Goal: Task Accomplishment & Management: Use online tool/utility

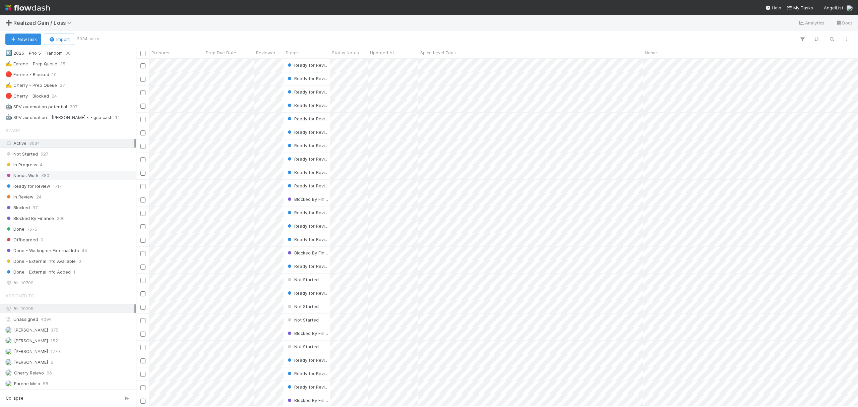
scroll to position [359, 0]
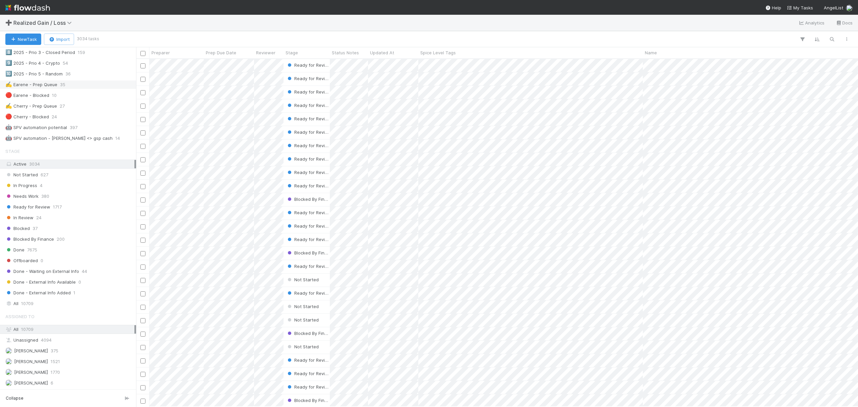
click at [82, 89] on div "✍️ Earene - Prep Queue 35" at bounding box center [69, 84] width 129 height 8
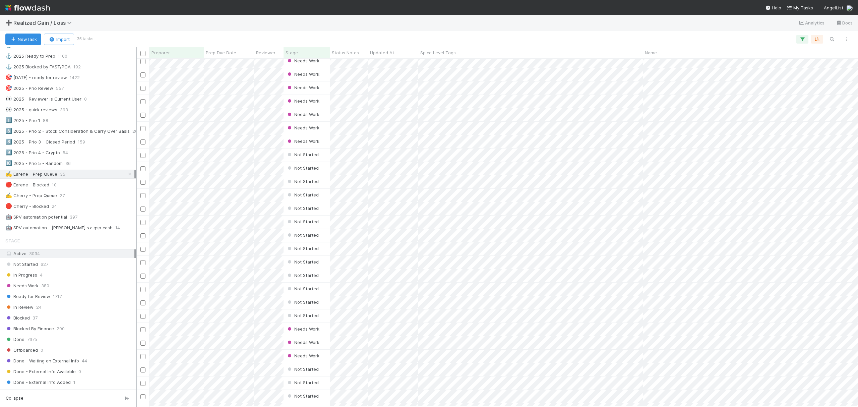
scroll to position [180, 0]
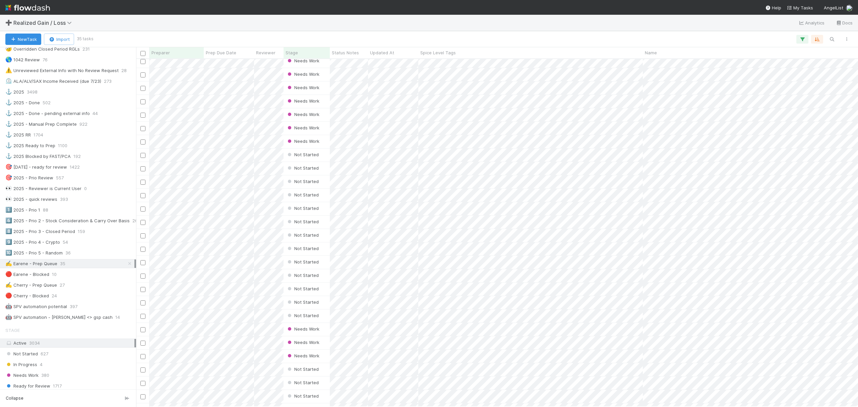
click at [365, 27] on div "➕ Realized Gain / Loss Analytics Docs" at bounding box center [429, 23] width 858 height 16
click at [452, 23] on div "➕ Realized Gain / Loss Analytics Docs" at bounding box center [429, 23] width 858 height 16
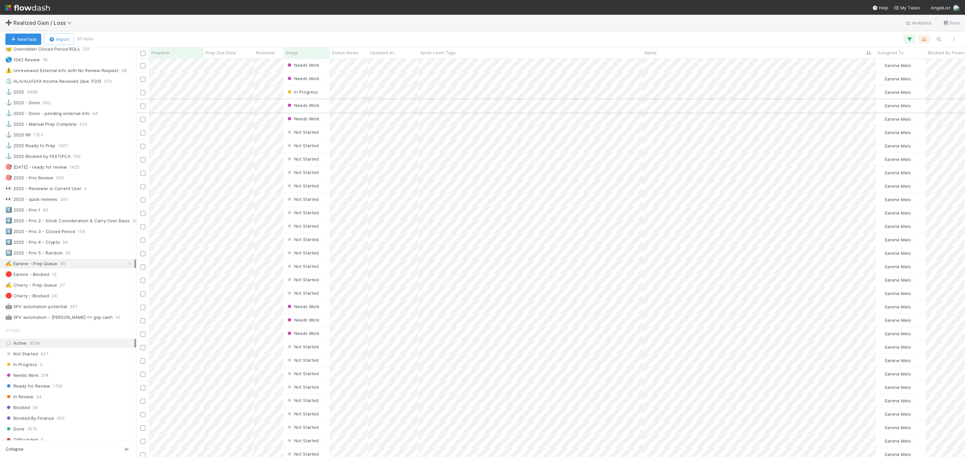
scroll to position [180, 0]
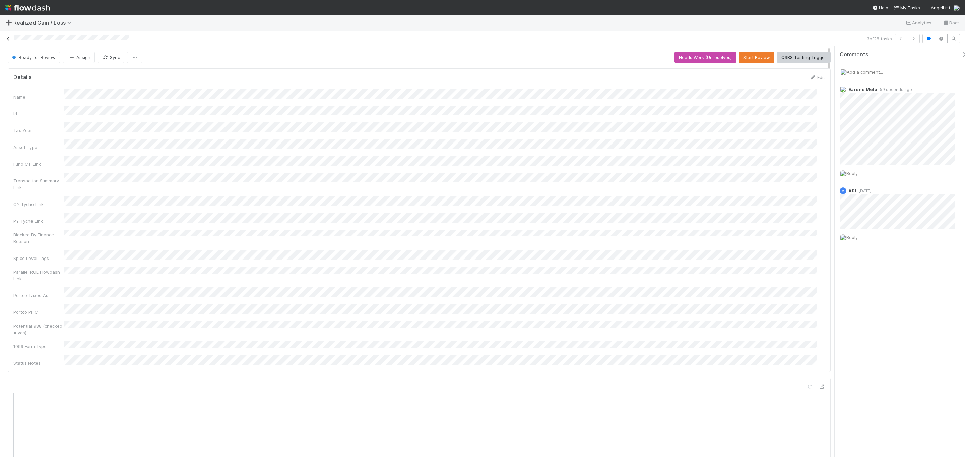
scroll to position [129, 796]
click at [9, 41] on link at bounding box center [8, 38] width 7 height 7
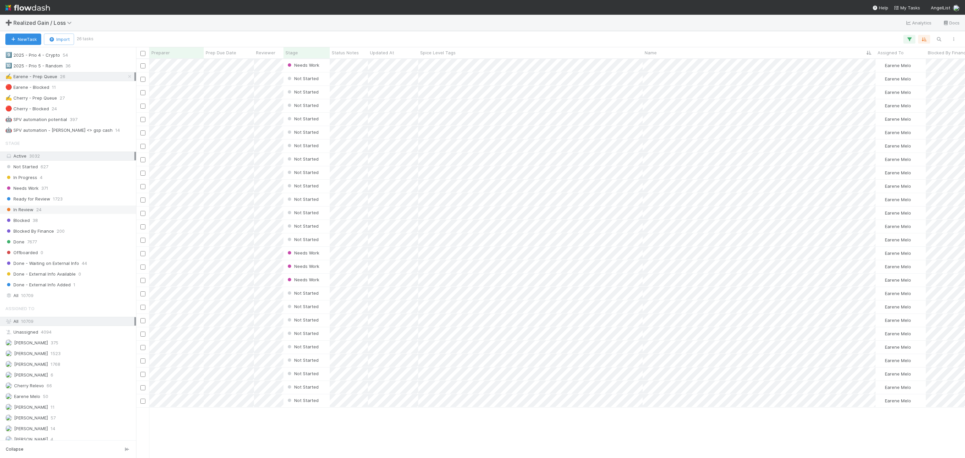
scroll to position [352, 0]
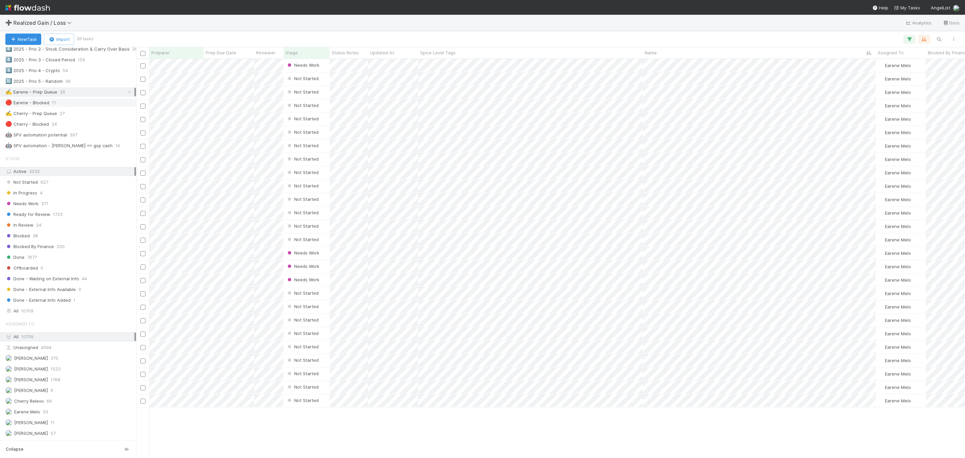
click at [73, 107] on div "🔴 Earene - Blocked 11" at bounding box center [69, 103] width 129 height 8
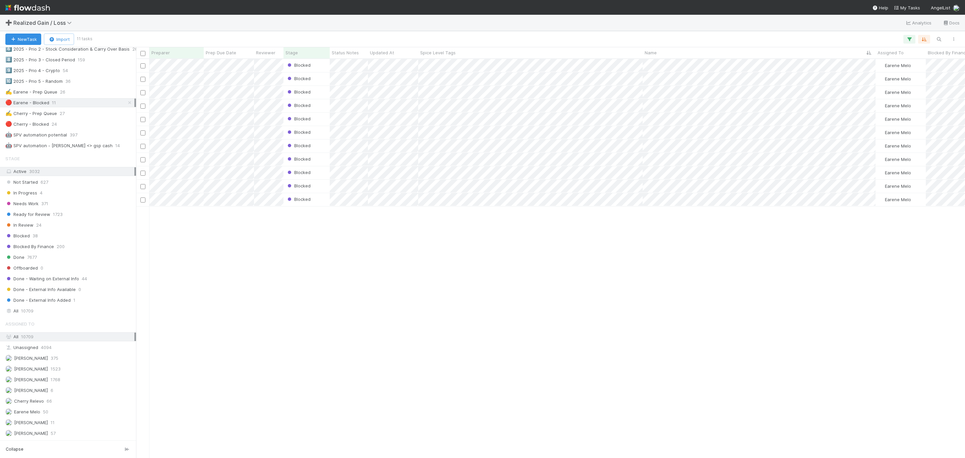
scroll to position [390, 822]
click at [60, 96] on span "26" at bounding box center [62, 92] width 5 height 8
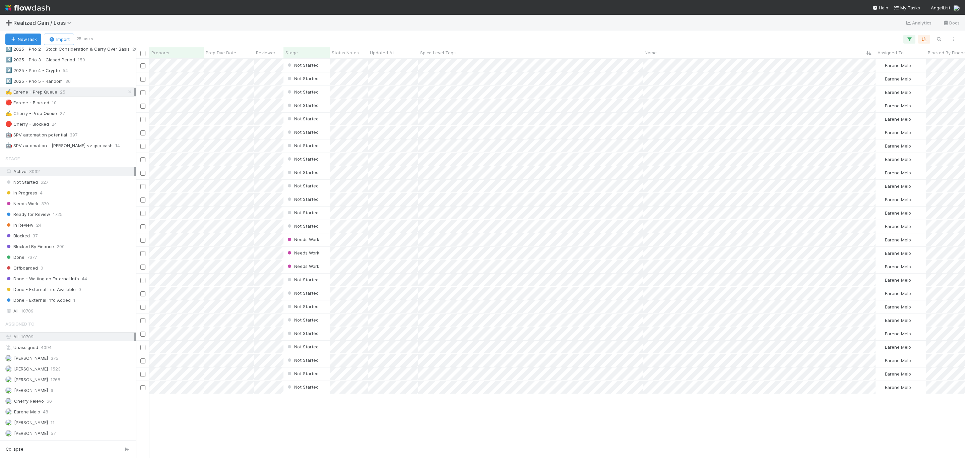
scroll to position [390, 822]
click at [586, 406] on div "Not Started Earene Melo 0 1 0 1 0 0 Not Started Earene Melo 0 1 0 1 0 0 Not Sta…" at bounding box center [550, 258] width 829 height 398
click at [65, 107] on div "🔴 Earene - Blocked 10" at bounding box center [68, 102] width 136 height 9
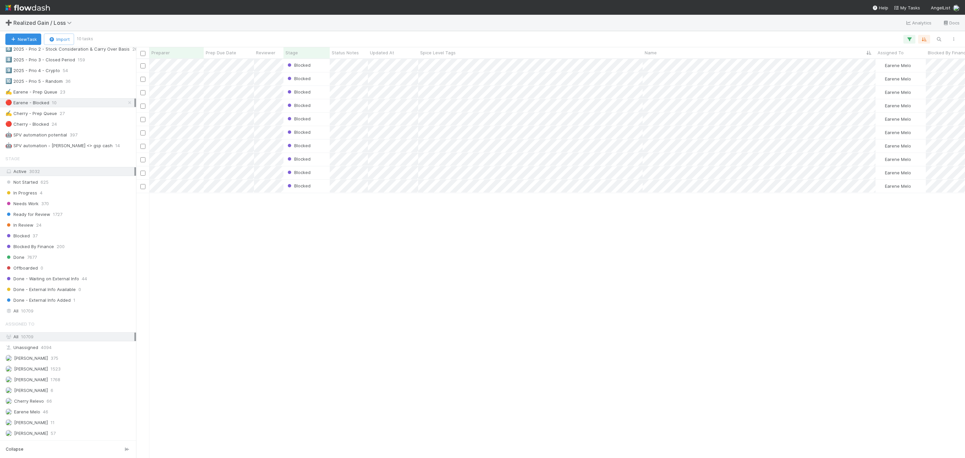
scroll to position [390, 822]
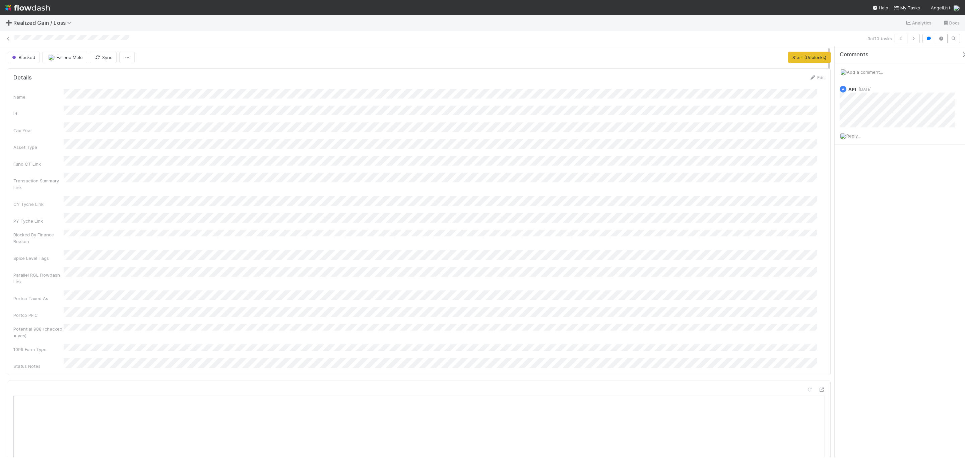
scroll to position [129, 796]
click at [11, 39] on icon at bounding box center [8, 39] width 7 height 4
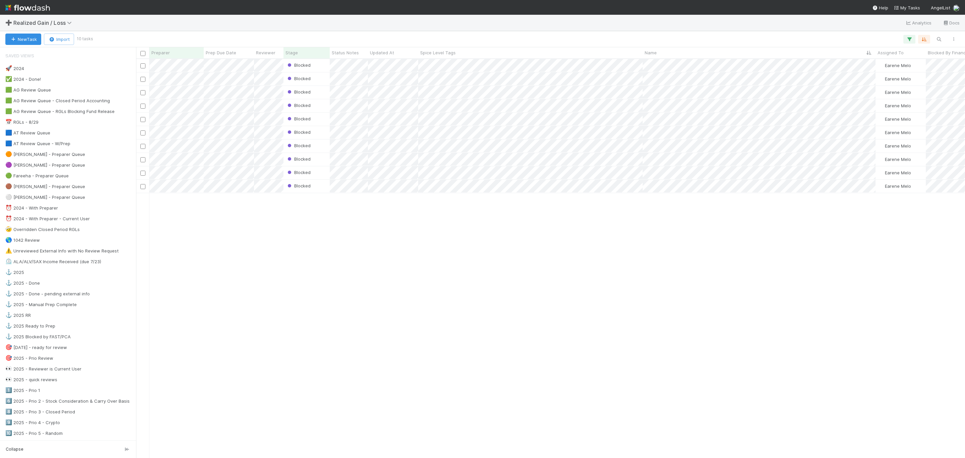
scroll to position [390, 822]
click at [418, 238] on div "Blocked Earene Melo 0 1 0 1 2 0 Blocked Earene Melo 0 0 0 0 0 0 Blocked Earene …" at bounding box center [550, 258] width 829 height 398
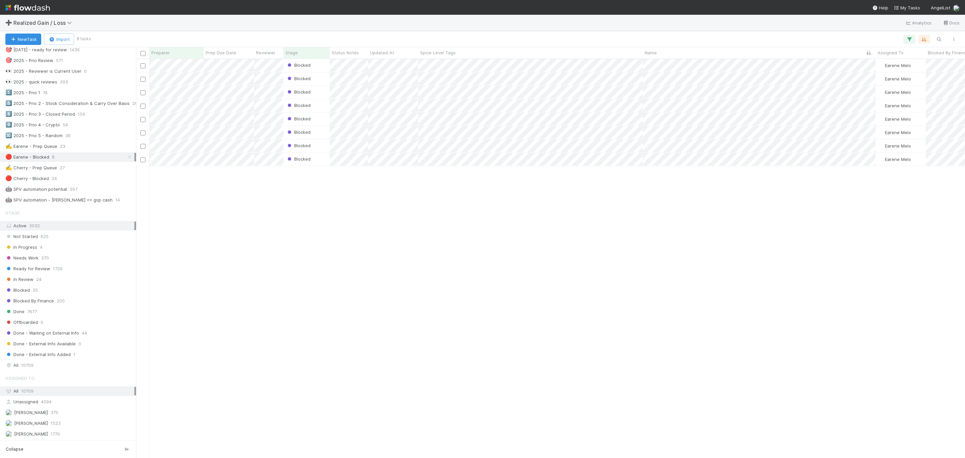
scroll to position [302, 0]
click at [69, 146] on div "✍️ Earene - Prep Queue 23" at bounding box center [69, 142] width 129 height 8
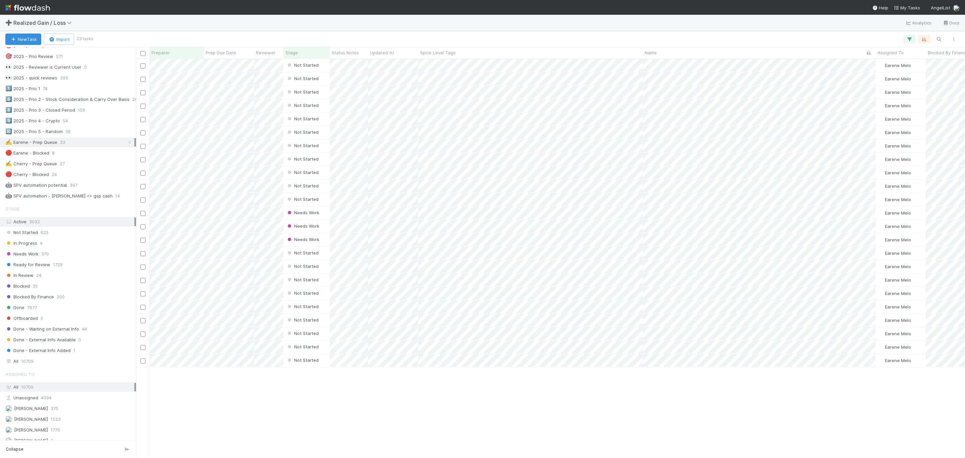
scroll to position [390, 822]
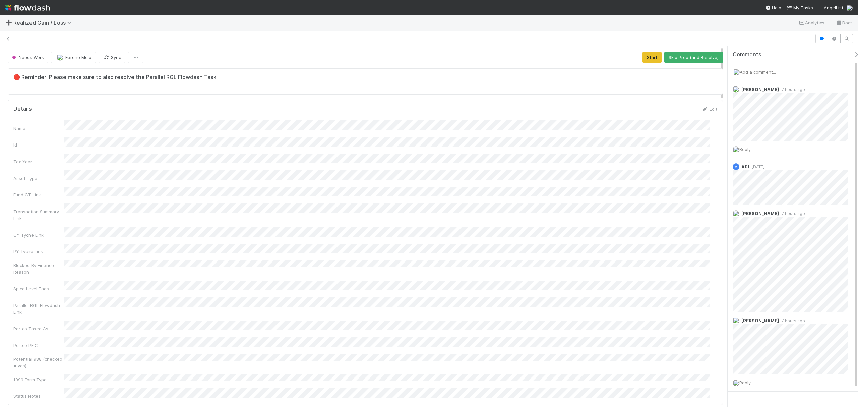
scroll to position [7, 7]
click at [651, 58] on button "Start" at bounding box center [651, 57] width 19 height 11
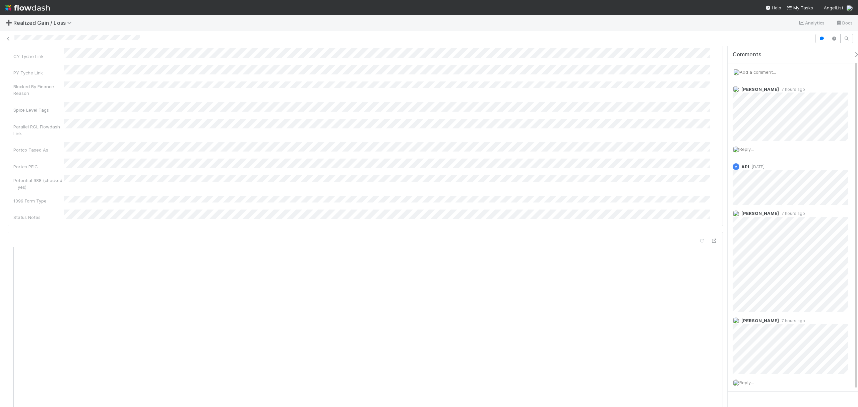
scroll to position [0, 0]
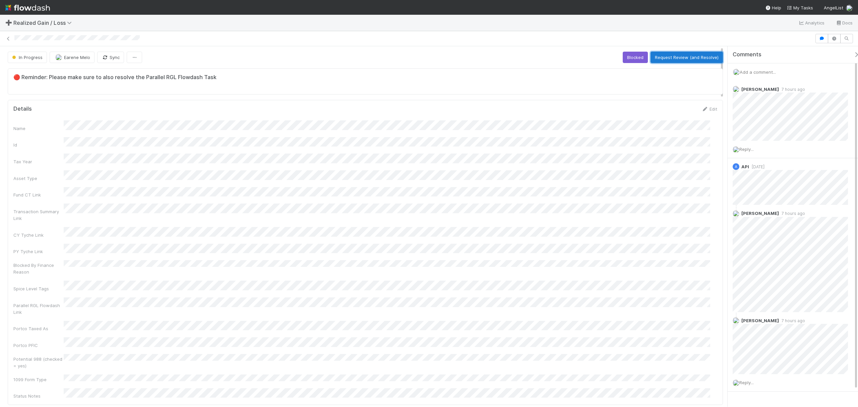
click at [679, 56] on button "Request Review (and Resolve)" at bounding box center [686, 57] width 72 height 11
click at [610, 62] on button "Needs Work (Unresolves)" at bounding box center [598, 57] width 62 height 11
click at [648, 59] on button "Start" at bounding box center [651, 57] width 19 height 11
click at [633, 62] on button "Blocked" at bounding box center [635, 57] width 25 height 11
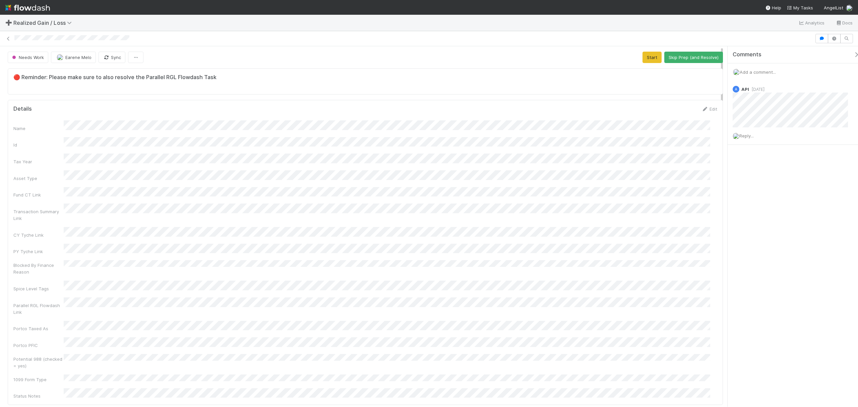
scroll to position [129, 690]
click at [642, 58] on button "Start" at bounding box center [651, 57] width 19 height 11
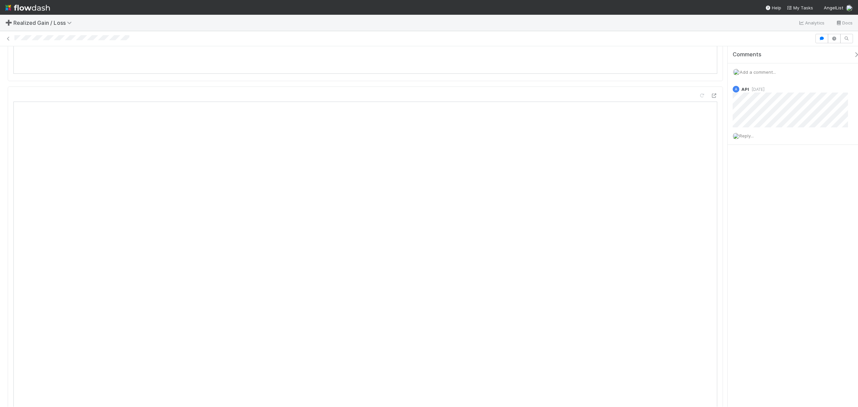
scroll to position [581, 0]
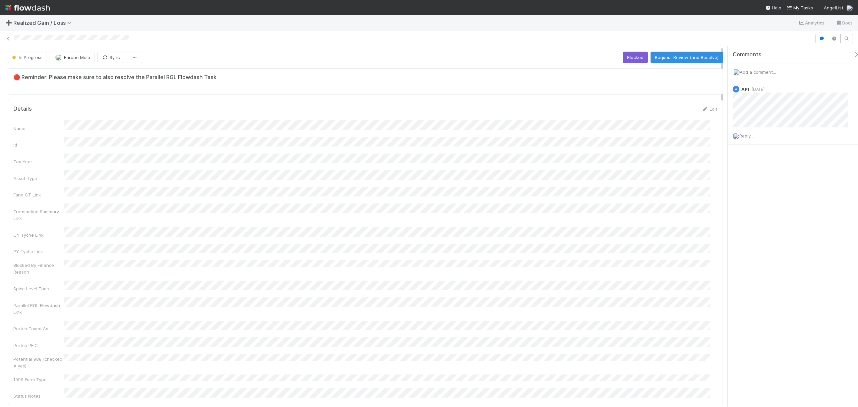
scroll to position [7, 7]
click at [668, 53] on button "Request Review (and Resolve)" at bounding box center [686, 57] width 72 height 11
click at [579, 59] on button "Needs Work (Unresolves)" at bounding box center [598, 57] width 62 height 11
drag, startPoint x: 645, startPoint y: 60, endPoint x: 625, endPoint y: 65, distance: 21.1
click at [645, 59] on button "Start" at bounding box center [651, 57] width 19 height 11
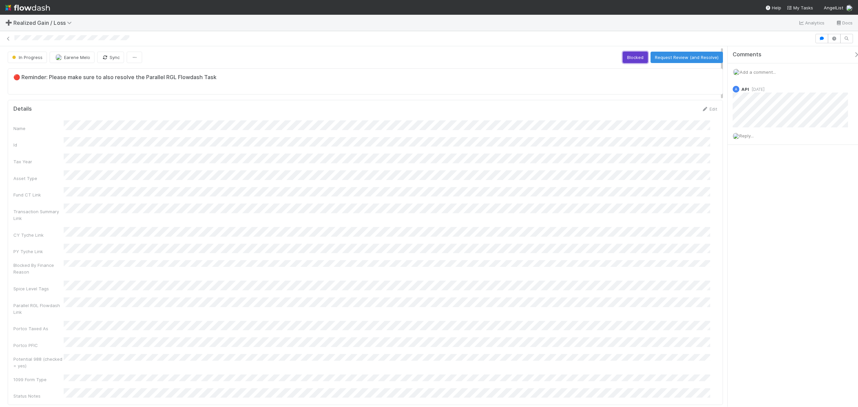
click at [637, 54] on button "Blocked" at bounding box center [635, 57] width 25 height 11
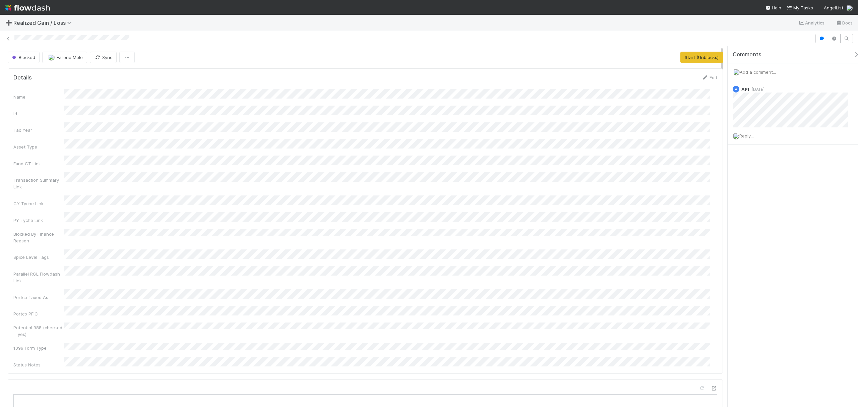
click at [454, 145] on div "Name Id Tax Year Asset Type Fund CT Link Transaction Summary Link CY Tyche Link…" at bounding box center [365, 228] width 704 height 279
click at [642, 57] on button "Start" at bounding box center [651, 57] width 19 height 11
click at [769, 72] on span "Add a comment..." at bounding box center [757, 71] width 36 height 5
click at [733, 113] on div "Attach files: Choose or drag and drop file(s) Add Comment" at bounding box center [796, 130] width 126 height 111
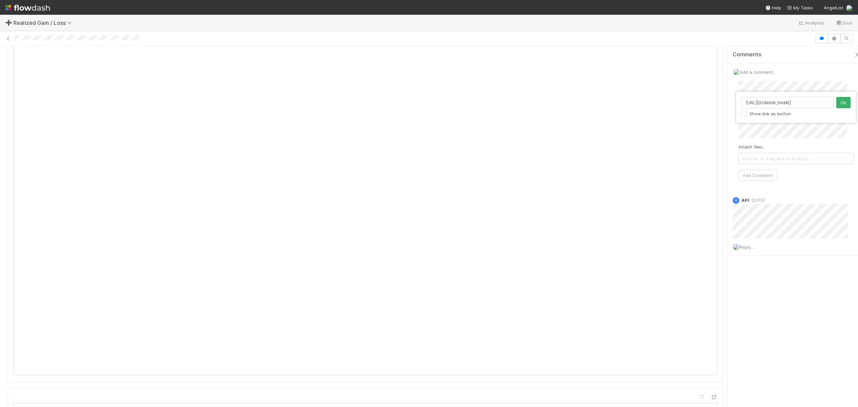
scroll to position [0, 68]
click at [798, 131] on div "https://flowdash.internal.angellist.com/workflows/enInYn/tasks/31spRmlY Show li…" at bounding box center [429, 203] width 858 height 407
click at [769, 199] on button "Add Comment" at bounding box center [757, 192] width 39 height 11
drag, startPoint x: 686, startPoint y: 27, endPoint x: 692, endPoint y: 39, distance: 12.9
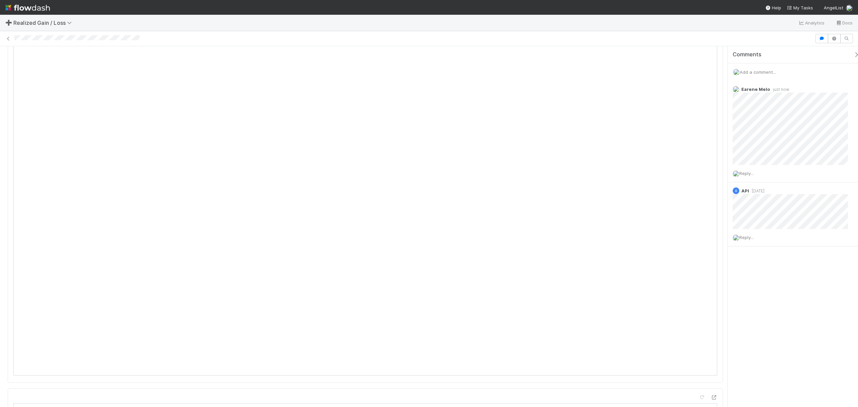
click at [686, 27] on div "➕ Realized Gain / Loss Analytics Docs" at bounding box center [429, 23] width 858 height 16
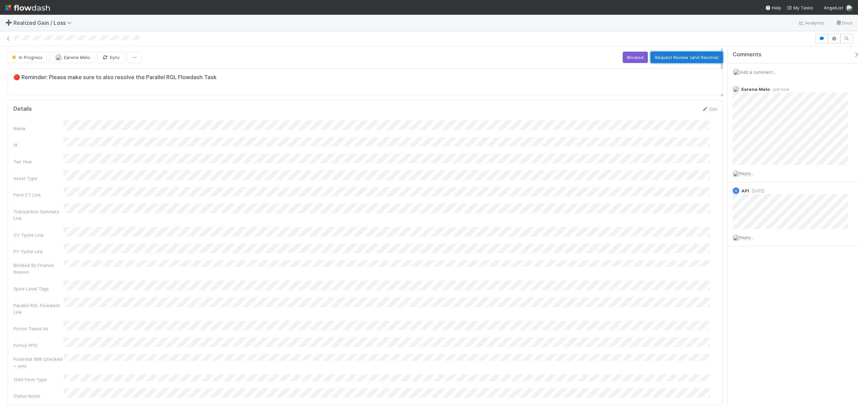
click at [687, 58] on button "Request Review (and Resolve)" at bounding box center [686, 57] width 72 height 11
click at [455, 210] on div "Transaction Summary Link" at bounding box center [365, 212] width 704 height 18
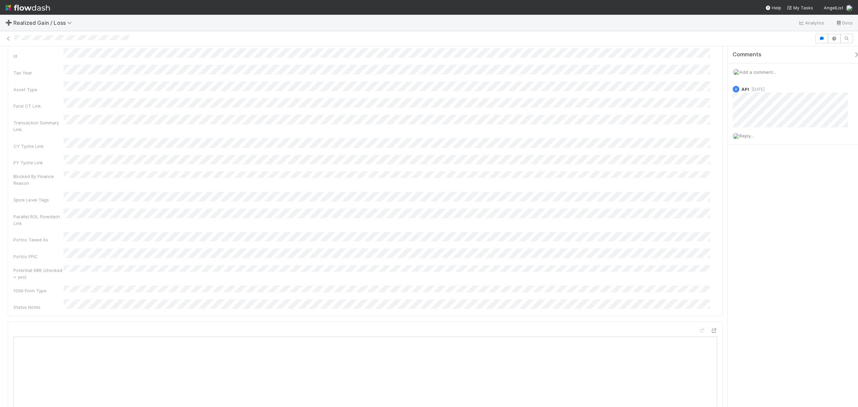
scroll to position [0, 0]
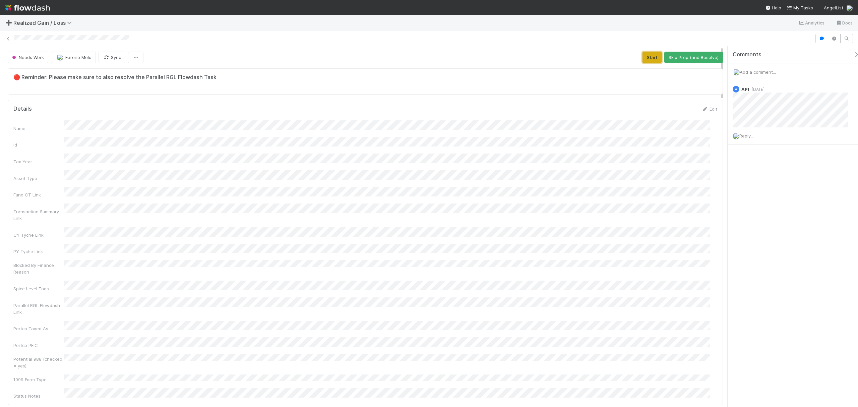
click at [643, 58] on button "Start" at bounding box center [651, 57] width 19 height 11
drag, startPoint x: 141, startPoint y: 38, endPoint x: 12, endPoint y: 35, distance: 128.3
click at [12, 35] on div at bounding box center [429, 38] width 858 height 9
click at [676, 62] on button "Request Review (and Resolve)" at bounding box center [686, 57] width 72 height 11
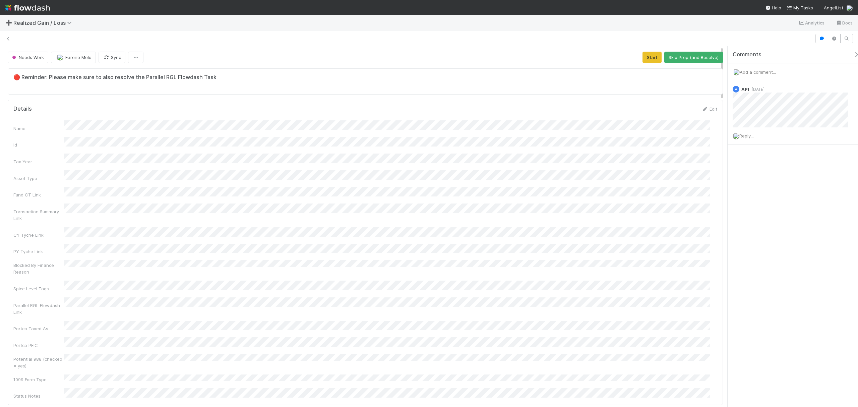
scroll to position [7, 7]
click at [643, 56] on button "Start" at bounding box center [651, 57] width 19 height 11
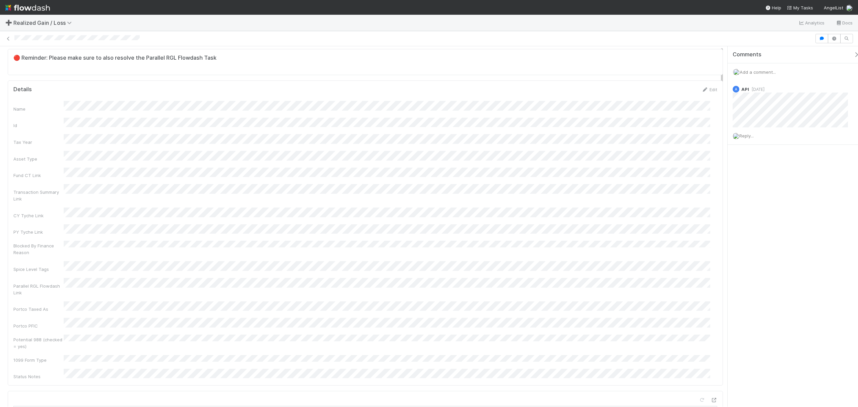
scroll to position [0, 0]
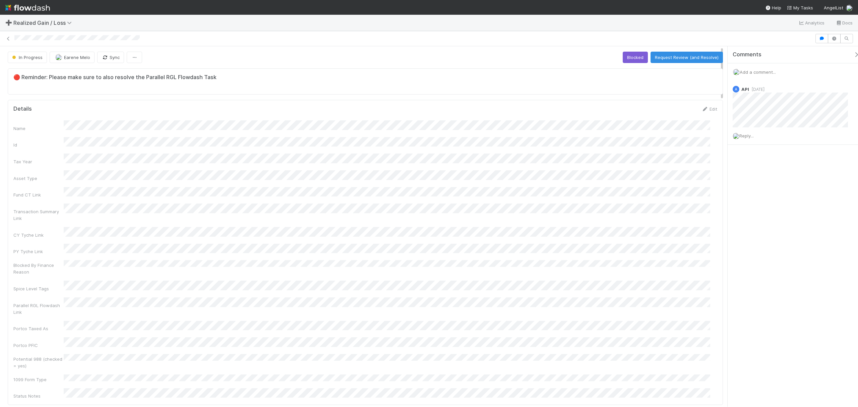
click at [643, 72] on span "Add a comment..." at bounding box center [757, 71] width 36 height 5
click at [643, 192] on button "Add Comment" at bounding box center [757, 192] width 39 height 11
click at [643, 58] on button "Request Review (and Resolve)" at bounding box center [686, 57] width 72 height 11
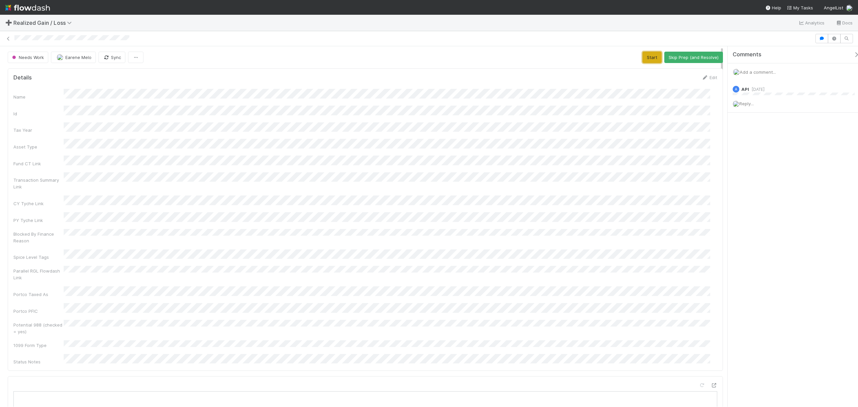
click at [642, 53] on button "Start" at bounding box center [651, 57] width 19 height 11
click at [762, 70] on span "Add a comment..." at bounding box center [757, 71] width 36 height 5
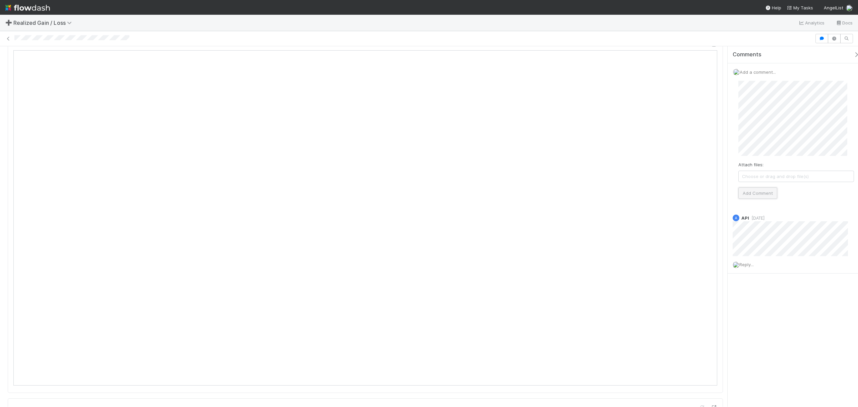
click at [754, 197] on button "Add Comment" at bounding box center [757, 192] width 39 height 11
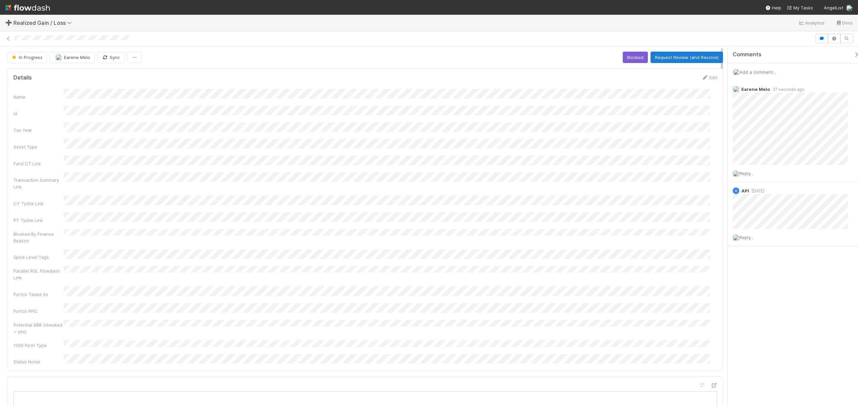
scroll to position [129, 690]
click at [684, 56] on button "Request Review (and Resolve)" at bounding box center [686, 57] width 72 height 11
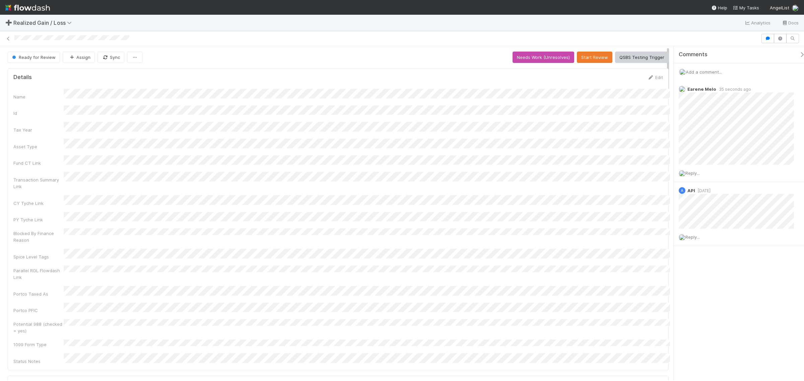
scroll to position [130, 637]
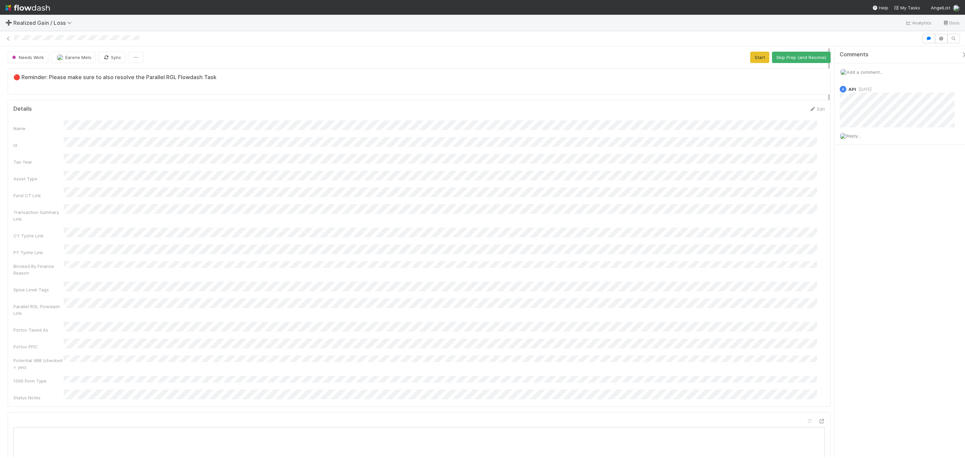
scroll to position [129, 796]
click at [755, 55] on button "Start" at bounding box center [759, 57] width 19 height 11
click at [871, 72] on span "Add a comment..." at bounding box center [865, 71] width 36 height 5
click at [878, 199] on button "Add Comment" at bounding box center [864, 192] width 39 height 11
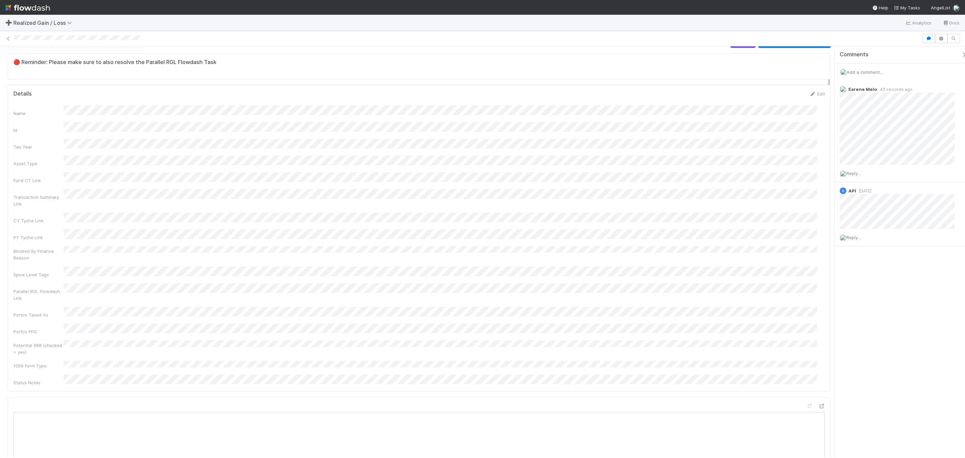
scroll to position [0, 0]
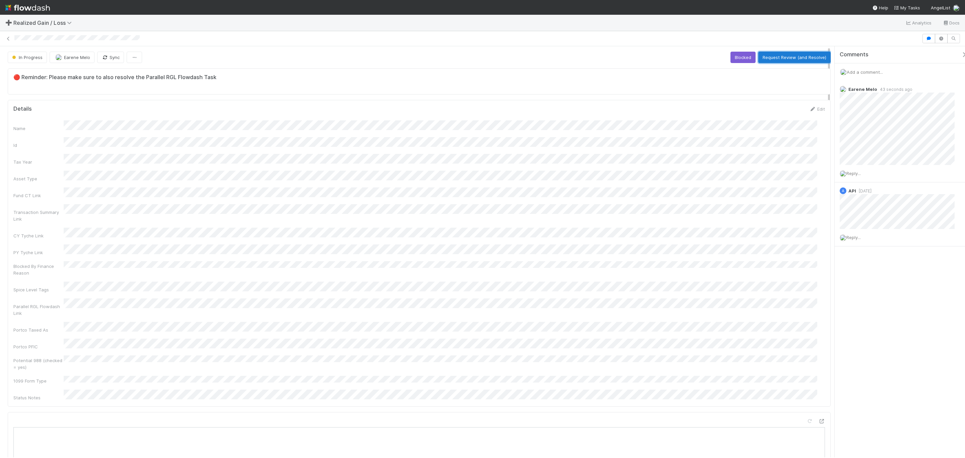
click at [787, 59] on button "Request Review (and Resolve)" at bounding box center [794, 57] width 72 height 11
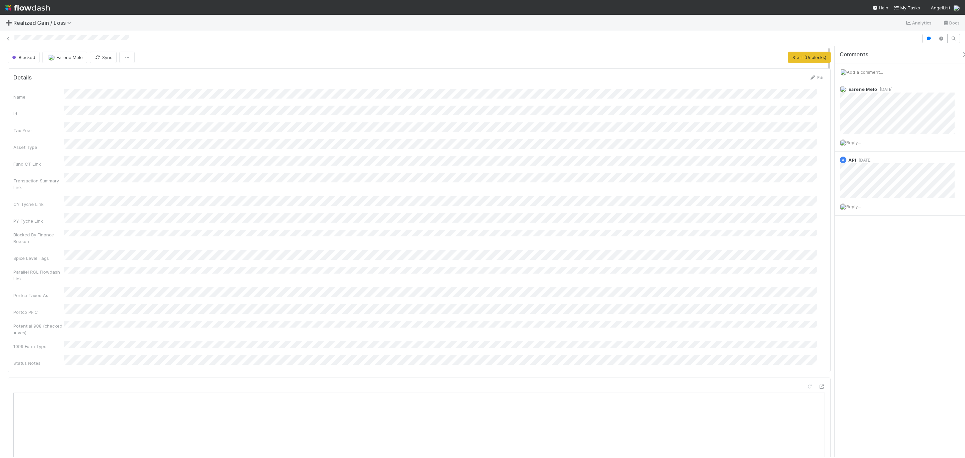
scroll to position [129, 796]
click at [792, 62] on button "Start (Unblocks)" at bounding box center [809, 57] width 43 height 11
click at [958, 90] on icon at bounding box center [961, 89] width 7 height 4
click at [868, 73] on span "Add a comment..." at bounding box center [865, 71] width 36 height 5
click at [864, 195] on button "Add Comment" at bounding box center [864, 192] width 39 height 11
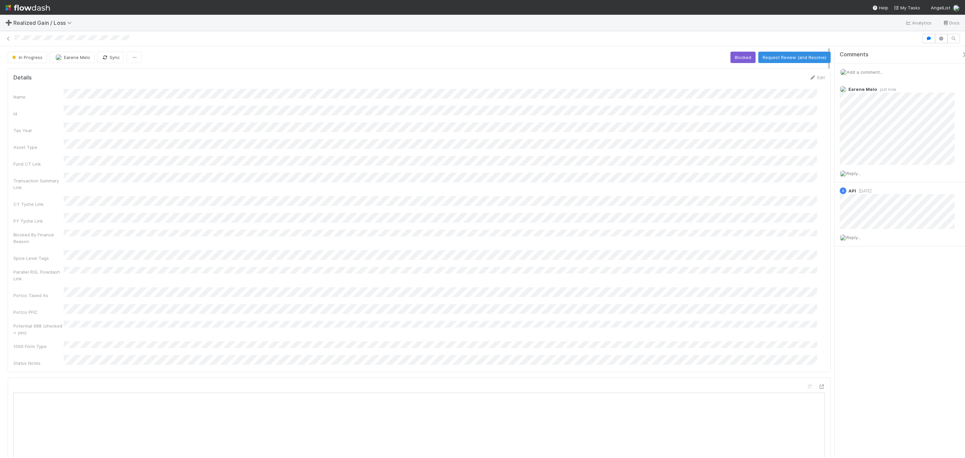
click at [457, 267] on div "Parallel RGL Flowdash Link" at bounding box center [418, 274] width 811 height 15
click at [792, 57] on button "Request Review (and Resolve)" at bounding box center [794, 57] width 72 height 11
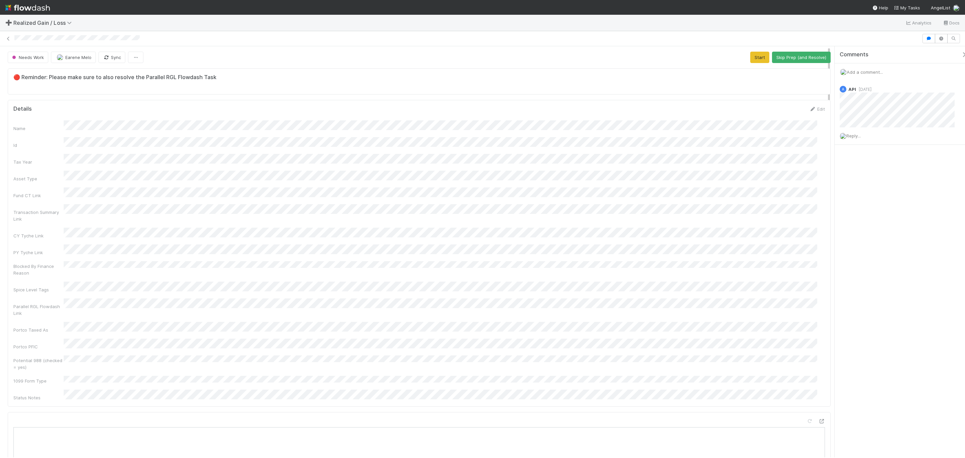
scroll to position [129, 796]
click at [866, 70] on span "Add a comment..." at bounding box center [865, 71] width 36 height 5
click at [867, 191] on button "Add Comment" at bounding box center [864, 192] width 39 height 11
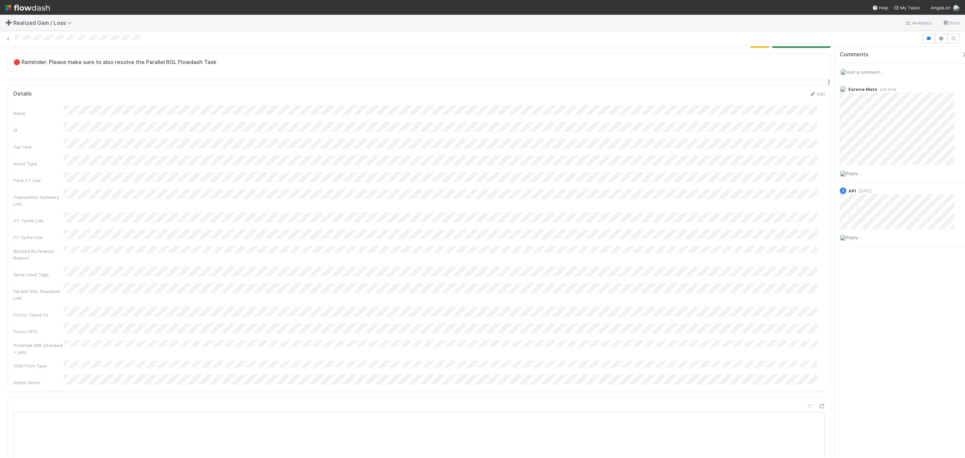
scroll to position [0, 0]
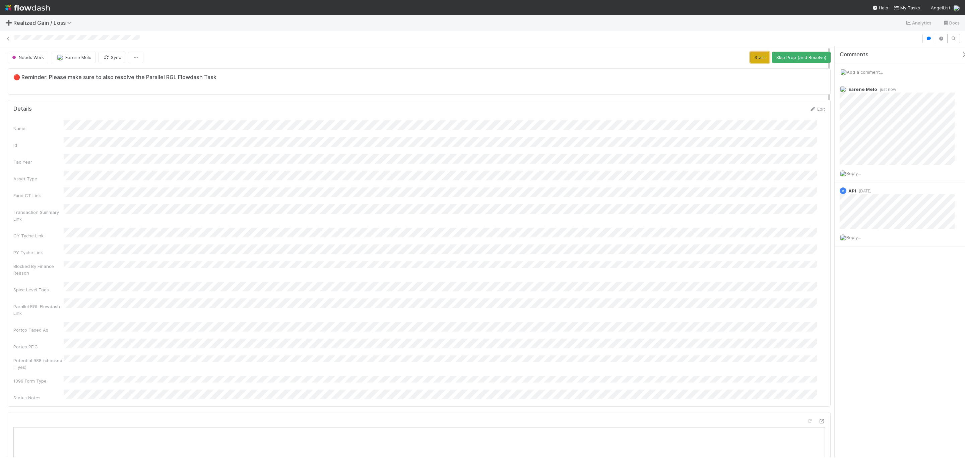
click at [752, 57] on button "Start" at bounding box center [759, 57] width 19 height 11
click at [781, 54] on button "Request Review (and Resolve)" at bounding box center [794, 57] width 72 height 11
click at [863, 74] on span "Add a comment..." at bounding box center [865, 71] width 36 height 5
click at [872, 190] on button "Add Comment" at bounding box center [864, 192] width 39 height 11
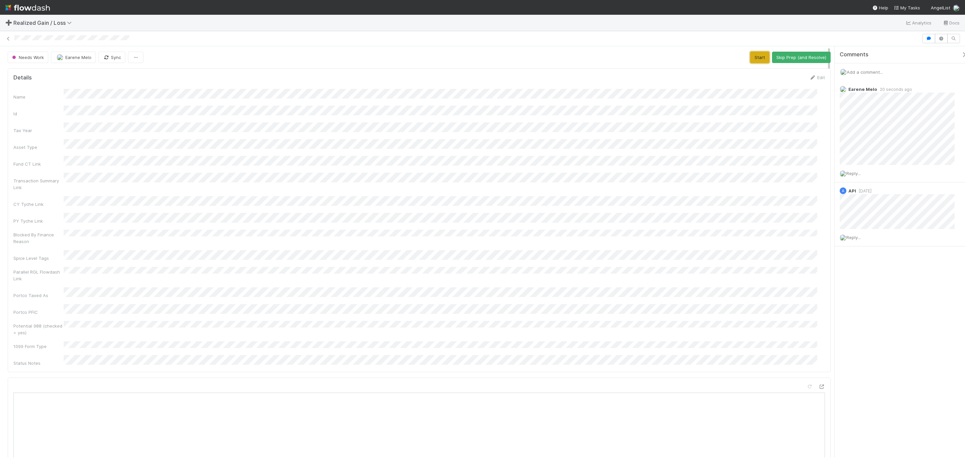
click at [755, 59] on button "Start" at bounding box center [759, 57] width 19 height 11
click at [764, 57] on button "Request Review (and Resolve)" at bounding box center [794, 57] width 72 height 11
click at [643, 70] on span "Add a comment..." at bounding box center [865, 71] width 36 height 5
drag, startPoint x: 867, startPoint y: 198, endPoint x: 845, endPoint y: 199, distance: 22.2
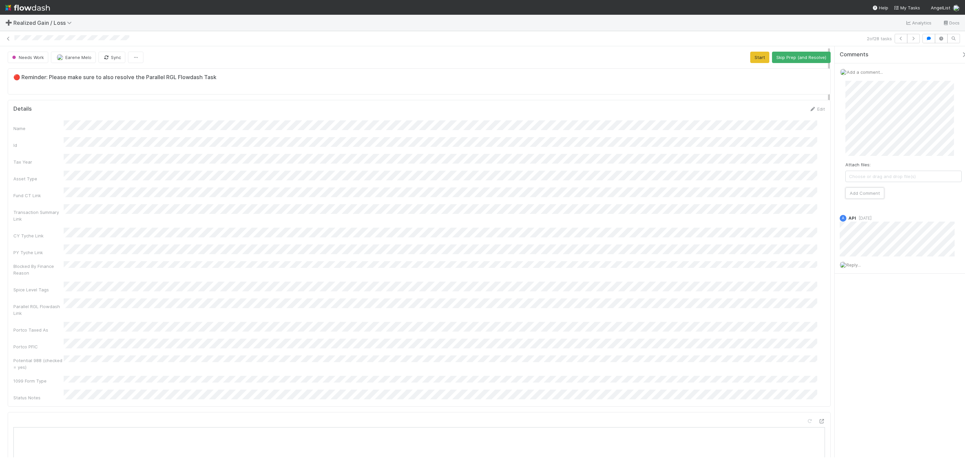
click at [643, 198] on button "Add Comment" at bounding box center [864, 192] width 39 height 11
click at [643, 60] on div "Start Skip Prep (and Resolve)" at bounding box center [790, 57] width 80 height 11
click at [643, 60] on button "Start" at bounding box center [759, 57] width 19 height 11
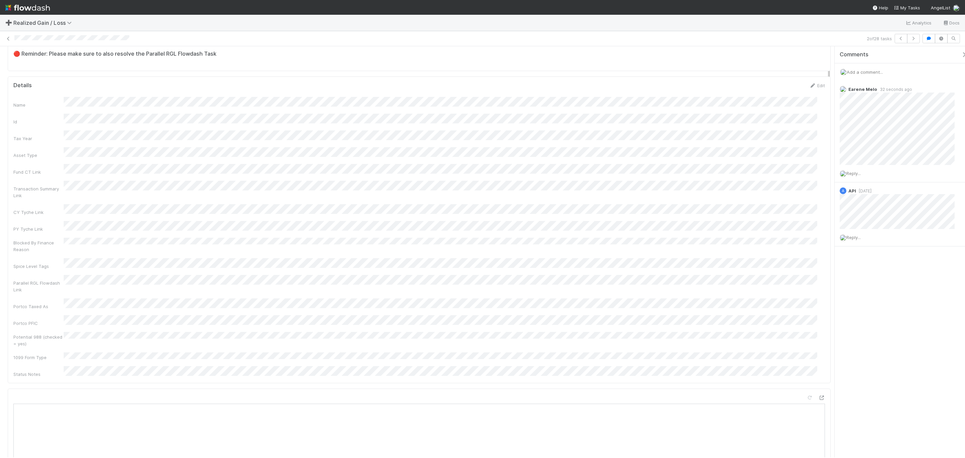
scroll to position [0, 0]
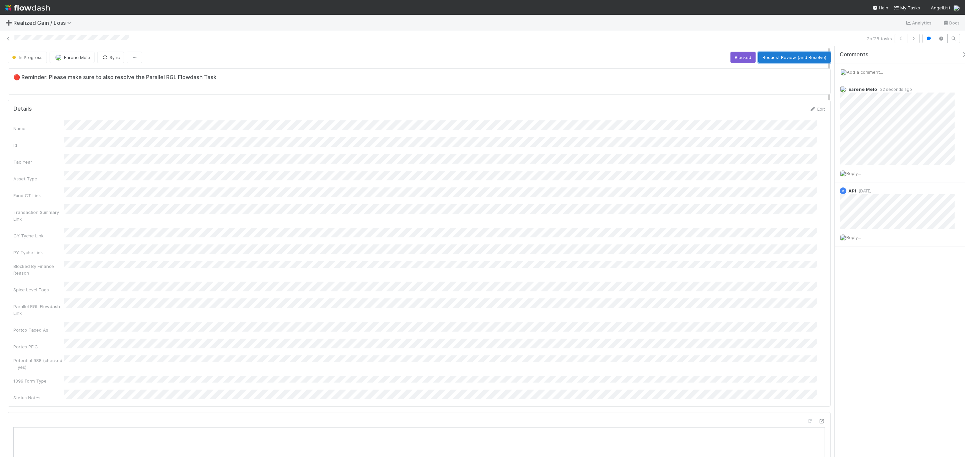
click at [643, 62] on button "Request Review (and Resolve)" at bounding box center [794, 57] width 72 height 11
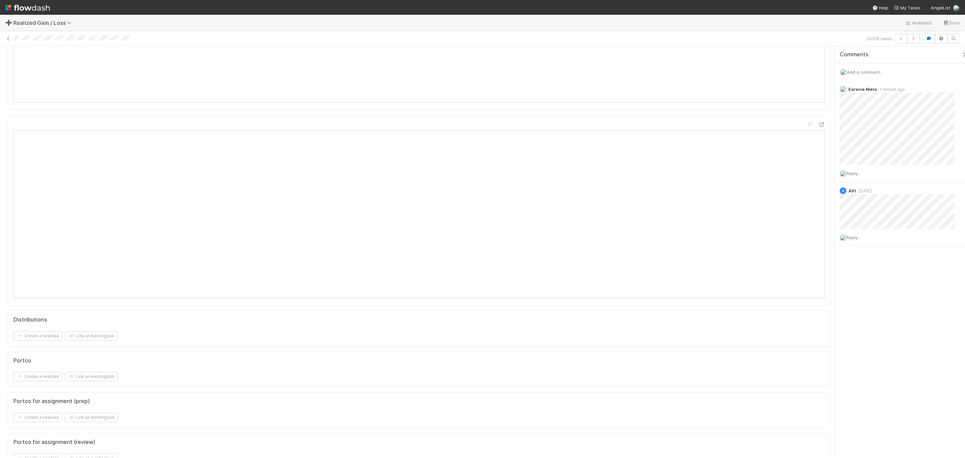
scroll to position [603, 0]
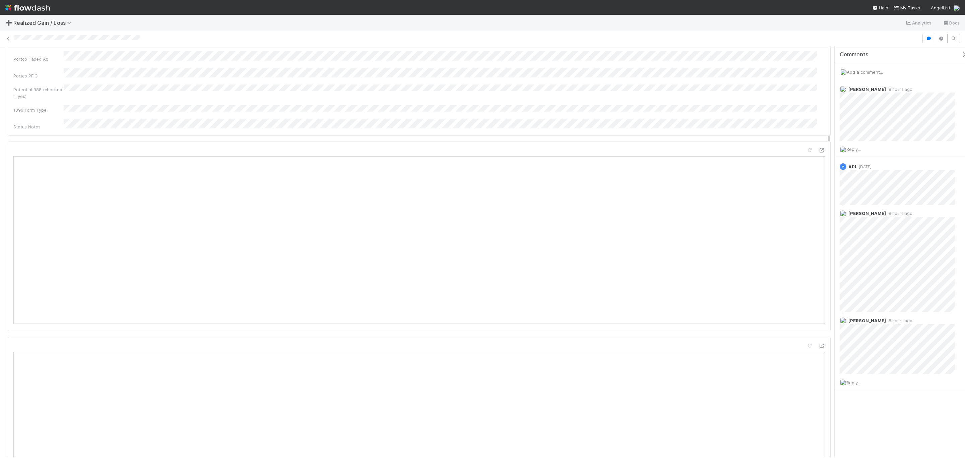
scroll to position [251, 0]
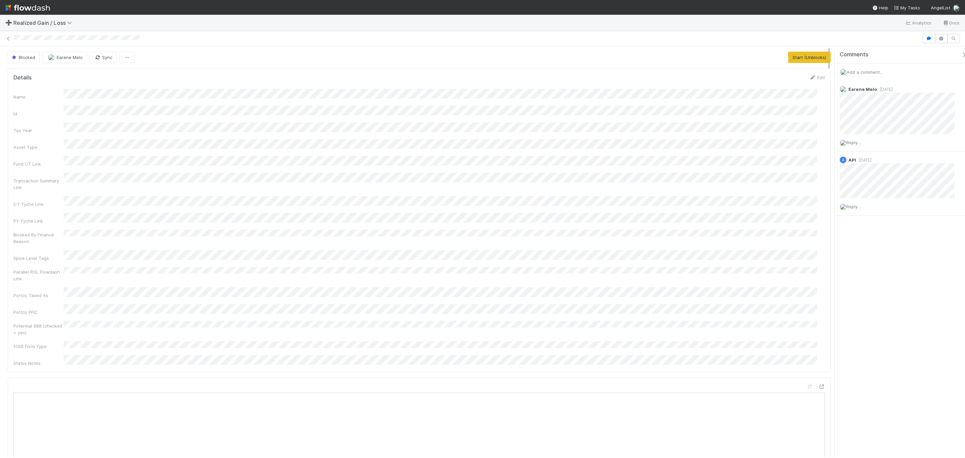
scroll to position [129, 796]
click at [643, 60] on button "Start (Unblocks)" at bounding box center [809, 57] width 43 height 11
click at [643, 92] on span at bounding box center [956, 89] width 17 height 9
click at [643, 87] on span at bounding box center [956, 89] width 17 height 9
click at [643, 90] on icon at bounding box center [961, 89] width 7 height 4
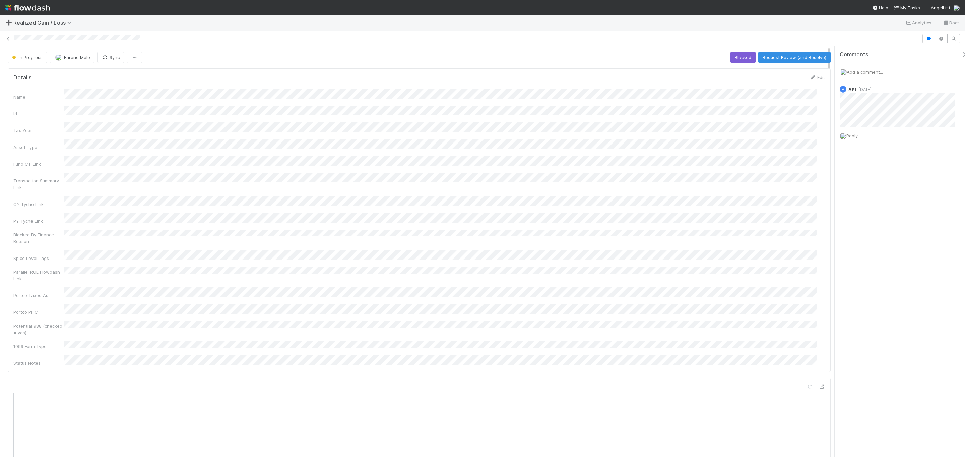
click at [643, 68] on div "Add a comment..." at bounding box center [904, 71] width 138 height 17
click at [643, 70] on span "Add a comment..." at bounding box center [865, 71] width 36 height 5
click at [643, 189] on button "Add Comment" at bounding box center [864, 192] width 39 height 11
click at [643, 61] on button "Request Review (and Resolve)" at bounding box center [794, 57] width 72 height 11
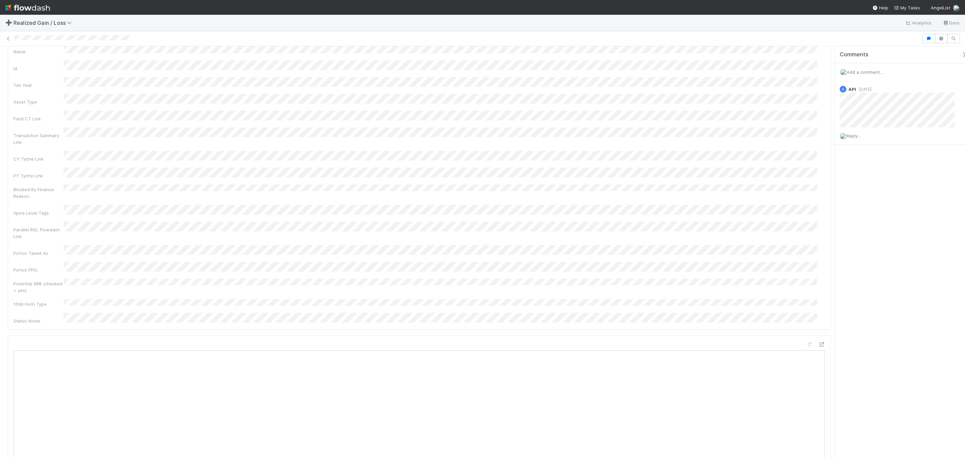
scroll to position [0, 0]
drag, startPoint x: 854, startPoint y: 66, endPoint x: 859, endPoint y: 68, distance: 5.7
click at [643, 66] on div "Add a comment..." at bounding box center [904, 71] width 138 height 17
click at [643, 69] on span "Add a comment..." at bounding box center [865, 71] width 36 height 5
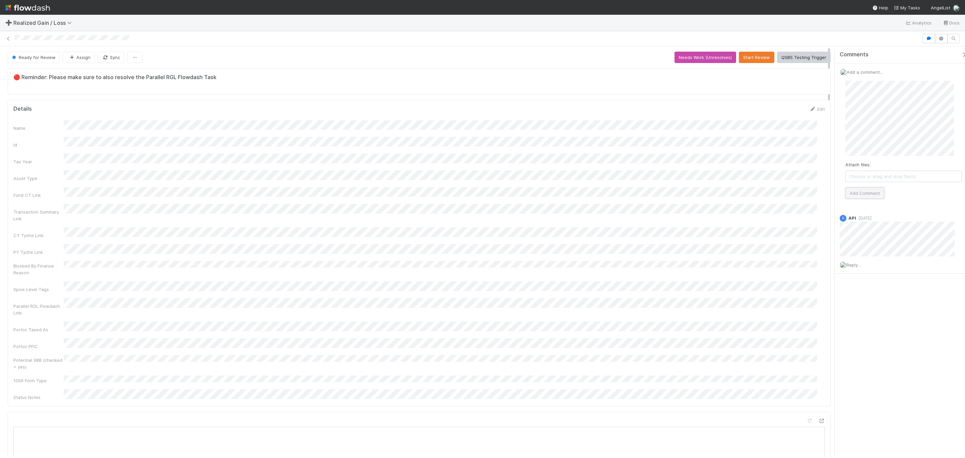
click at [643, 197] on button "Add Comment" at bounding box center [864, 192] width 39 height 11
click at [643, 56] on button "Needs Work (Unresolves)" at bounding box center [705, 57] width 62 height 11
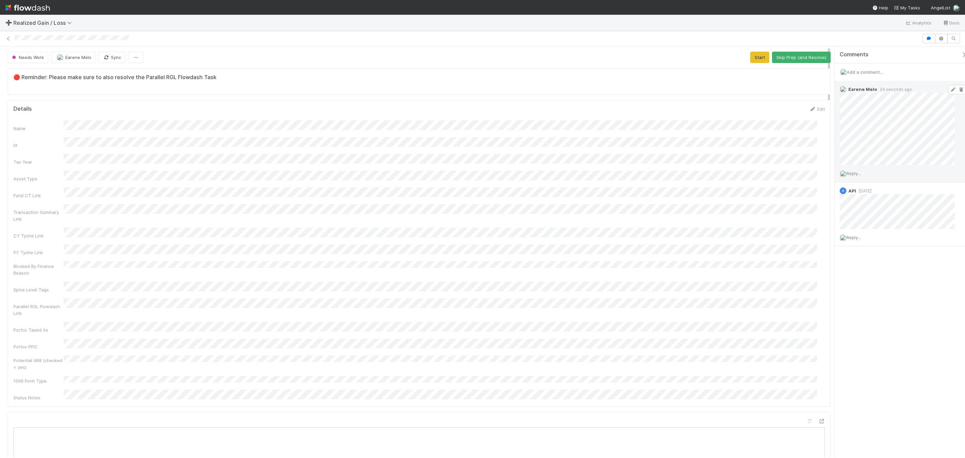
click at [643, 88] on span at bounding box center [956, 89] width 17 height 9
click at [643, 88] on icon at bounding box center [961, 89] width 7 height 4
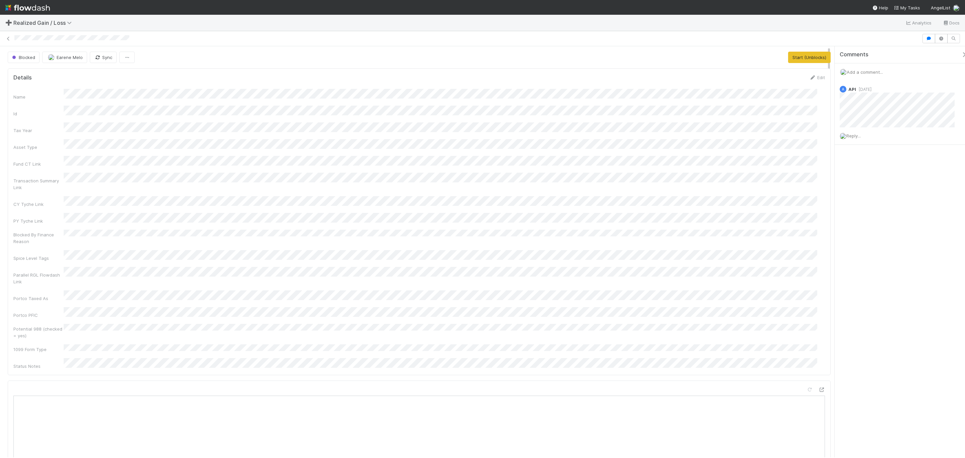
scroll to position [129, 796]
click at [809, 57] on button "Start (Unblocks)" at bounding box center [809, 57] width 43 height 11
click at [883, 68] on div "Add a comment..." at bounding box center [904, 71] width 138 height 17
click at [874, 72] on span "Add a comment..." at bounding box center [865, 71] width 36 height 5
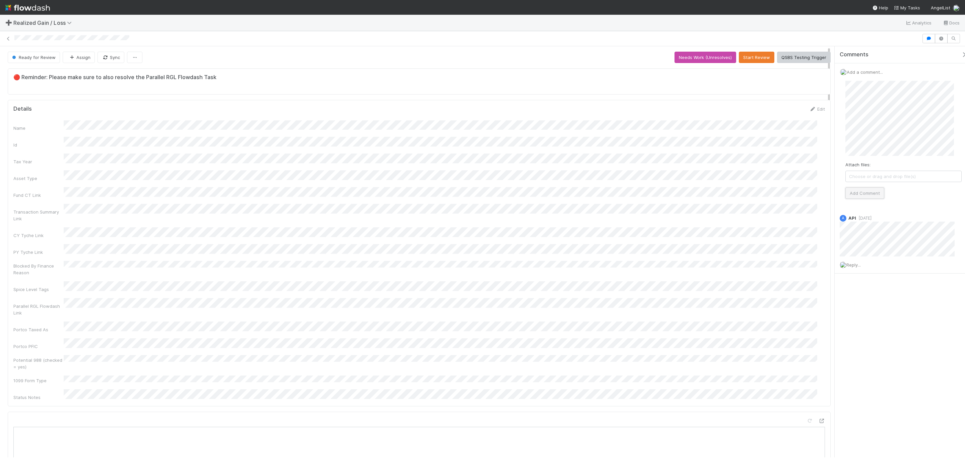
click at [868, 194] on button "Add Comment" at bounding box center [864, 192] width 39 height 11
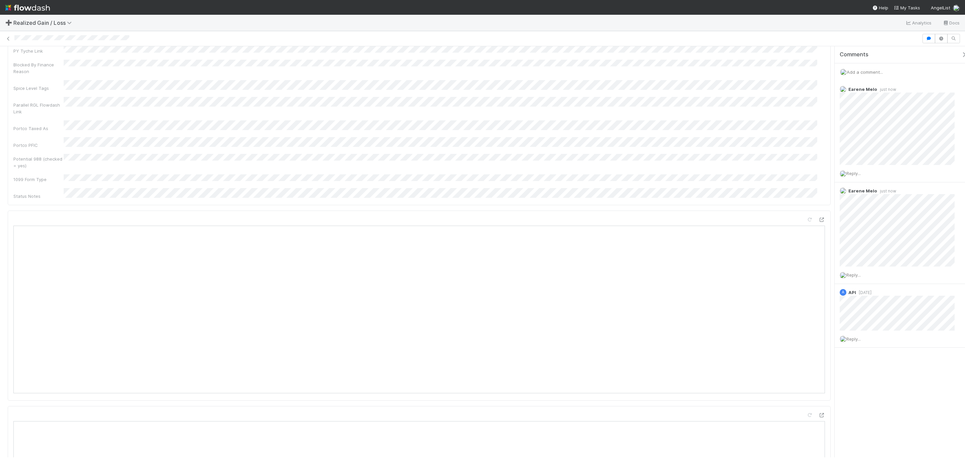
scroll to position [0, 0]
click at [699, 54] on button "Needs Work (Unresolves)" at bounding box center [705, 57] width 62 height 11
click at [949, 88] on span at bounding box center [956, 89] width 17 height 9
click at [958, 88] on icon at bounding box center [961, 89] width 7 height 4
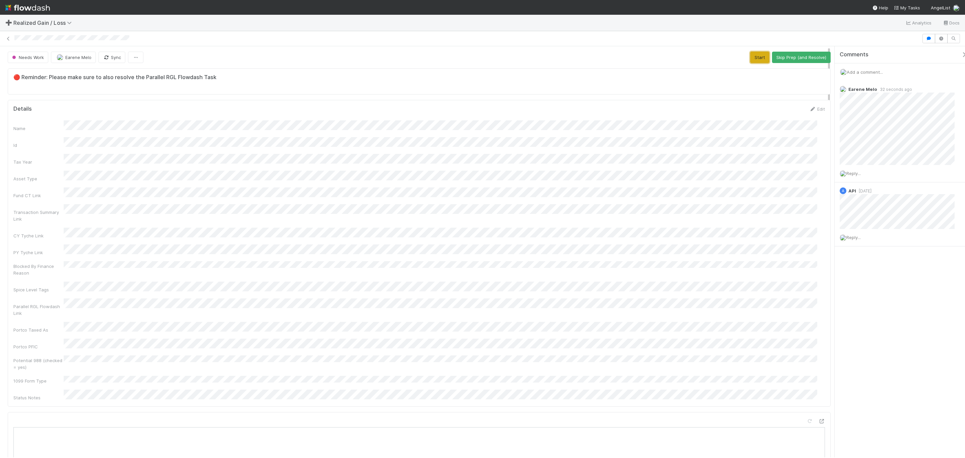
click at [750, 56] on button "Start" at bounding box center [759, 57] width 19 height 11
click at [780, 56] on button "Request Review (and Resolve)" at bounding box center [794, 57] width 72 height 11
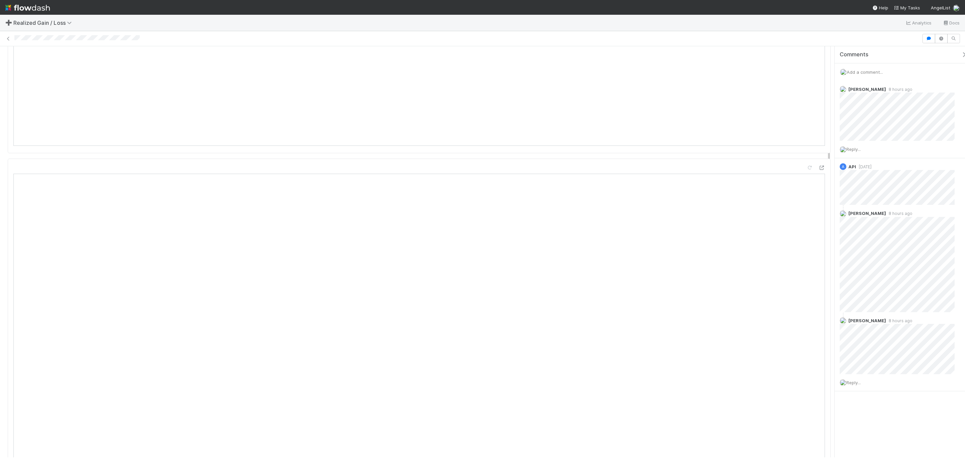
scroll to position [452, 0]
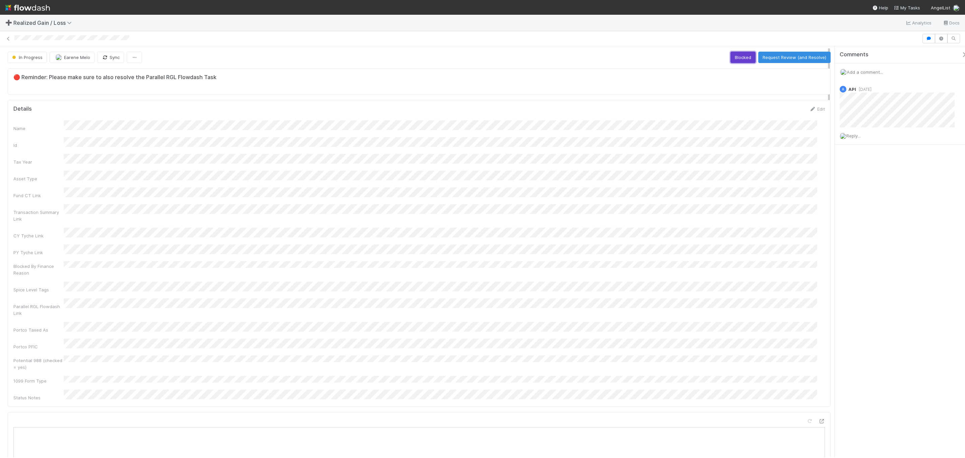
click at [732, 58] on button "Blocked" at bounding box center [742, 57] width 25 height 11
click at [730, 53] on button "Start" at bounding box center [739, 57] width 19 height 11
click at [773, 63] on button "Request Review (and Resolve)" at bounding box center [794, 57] width 72 height 11
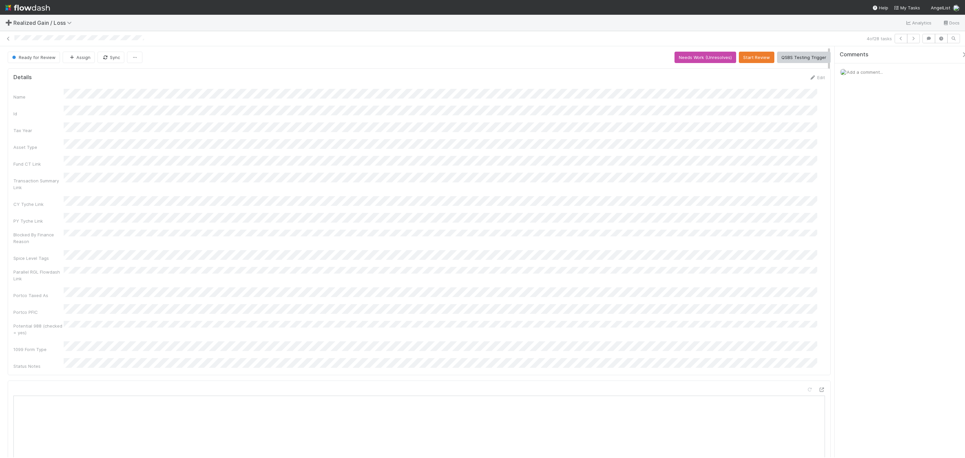
drag, startPoint x: 556, startPoint y: 161, endPoint x: 551, endPoint y: 162, distance: 5.1
click at [554, 161] on div "Name Id Tax Year Asset Type Fund CT Link Transaction Summary Link CY Tyche Link…" at bounding box center [418, 229] width 811 height 280
click at [743, 146] on div "Name Id Tax Year Asset Type Fund CT Link Transaction Summary Link CY Tyche Link…" at bounding box center [418, 227] width 811 height 277
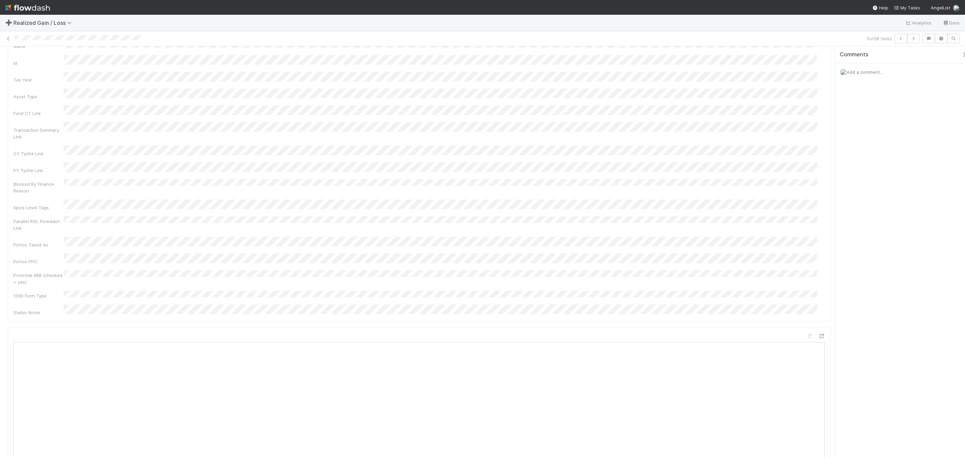
scroll to position [0, 0]
click at [732, 60] on button "Start" at bounding box center [739, 57] width 19 height 11
click at [783, 63] on button "Request Review (and Resolve)" at bounding box center [794, 57] width 72 height 11
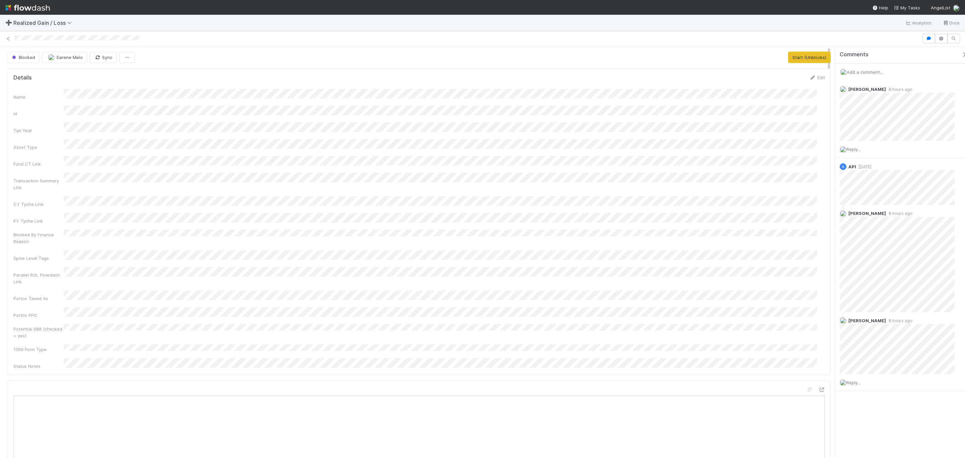
scroll to position [129, 796]
click at [802, 53] on button "Start (Unblocks)" at bounding box center [809, 57] width 43 height 11
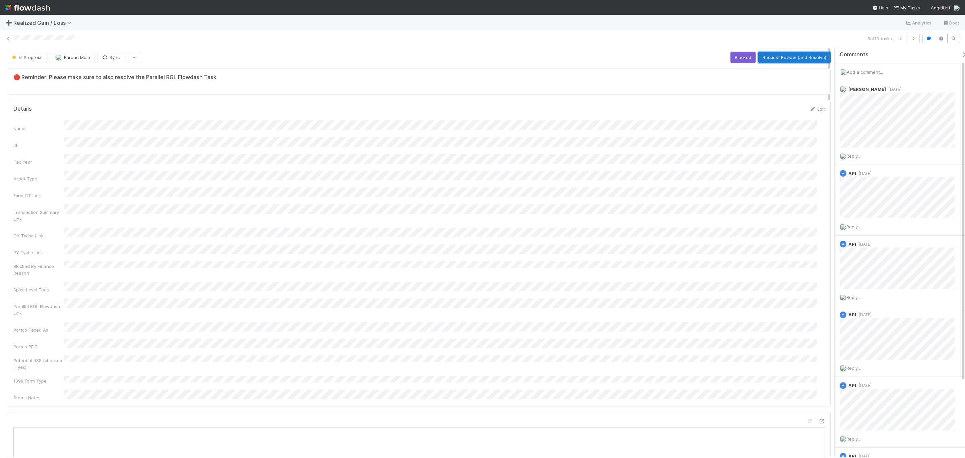
click at [790, 57] on button "Request Review (and Resolve)" at bounding box center [794, 57] width 72 height 11
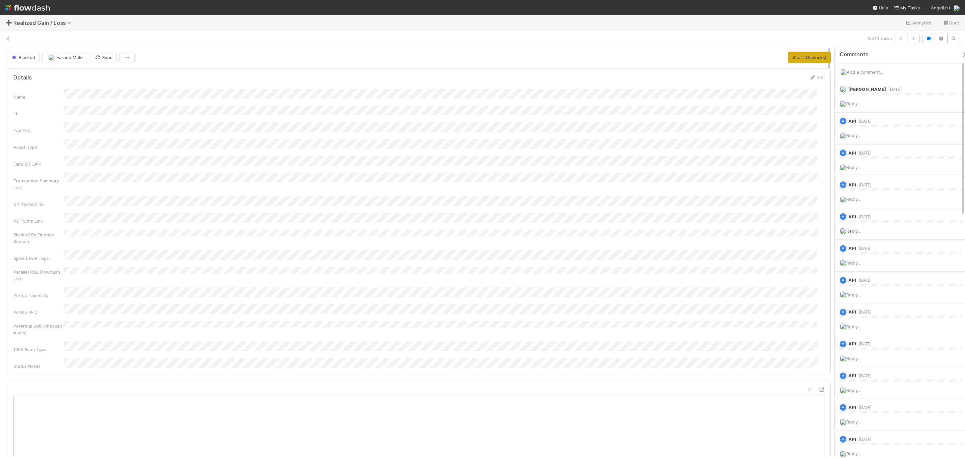
click at [797, 61] on button "Start (Unblocks)" at bounding box center [809, 57] width 43 height 11
click at [574, 197] on div "Name Id Tax Year Asset Type Fund CT Link Transaction Summary Link CY Tyche Link…" at bounding box center [418, 229] width 811 height 280
click at [50, 41] on div at bounding box center [439, 38] width 850 height 7
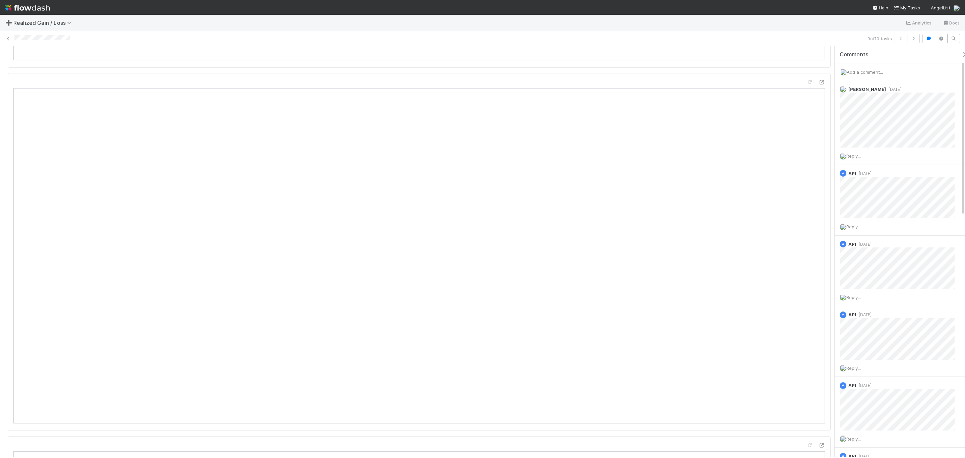
click at [50, 41] on div at bounding box center [439, 38] width 850 height 7
click at [786, 57] on button "Request Review (and Resolve)" at bounding box center [794, 57] width 72 height 11
click at [579, 266] on div "Name Id Tax Year Asset Type Fund CT Link Transaction Summary Link CY Tyche Link…" at bounding box center [418, 229] width 811 height 280
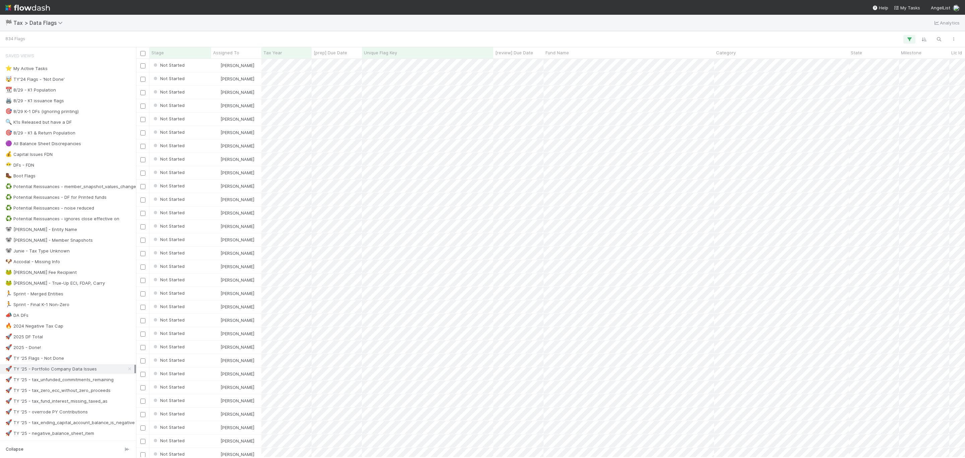
scroll to position [390, 822]
drag, startPoint x: 847, startPoint y: 21, endPoint x: 898, endPoint y: 29, distance: 51.6
click at [847, 21] on div "🏁 Tax > Data Flags Analytics" at bounding box center [482, 23] width 965 height 16
click at [941, 40] on icon "button" at bounding box center [938, 39] width 7 height 6
type input "Tax type is unknown and needs to be updated"
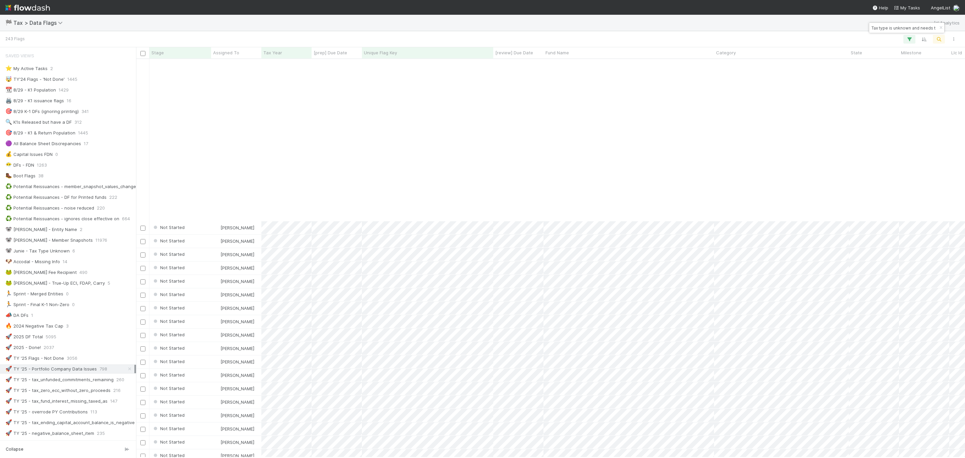
scroll to position [2867, 0]
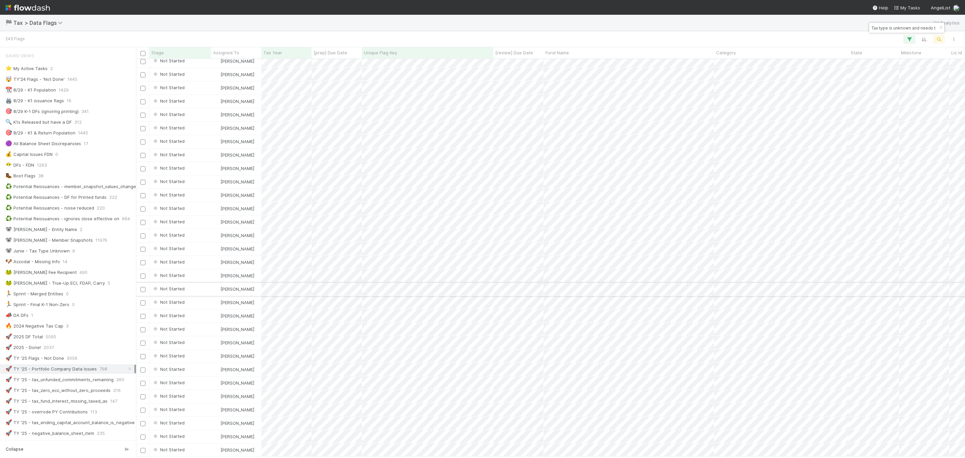
click at [687, 444] on div "Not Started Fareeha Naim 1 8/5/25, 4:40:06 PM 8/5/25, 6:35:38 PM 0 0 1 0 0 Not …" at bounding box center [550, 258] width 829 height 398
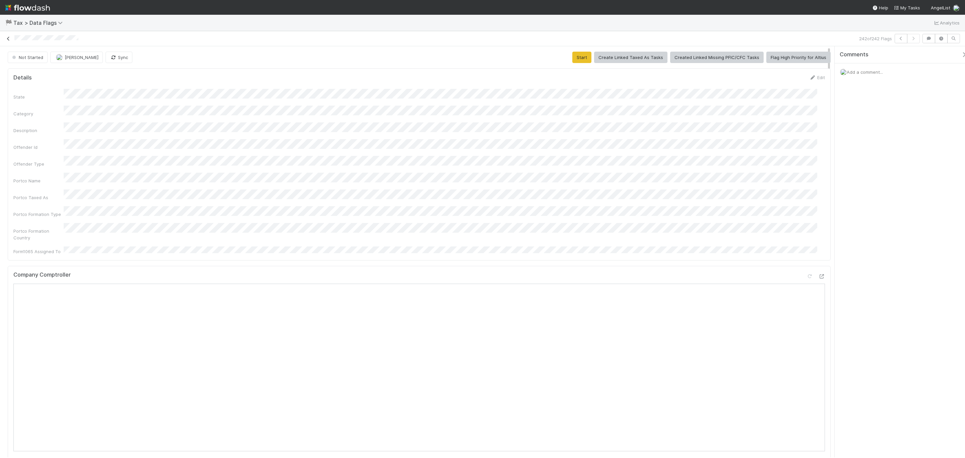
click at [9, 37] on icon at bounding box center [8, 39] width 7 height 4
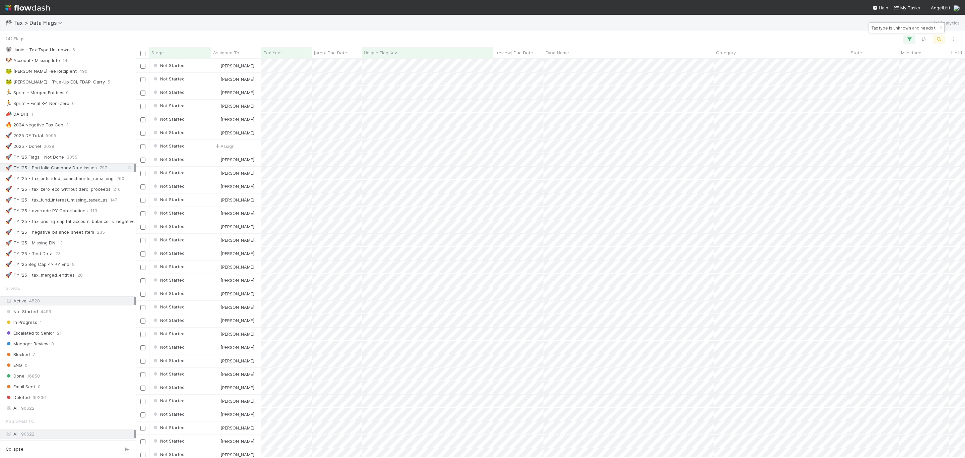
scroll to position [373, 0]
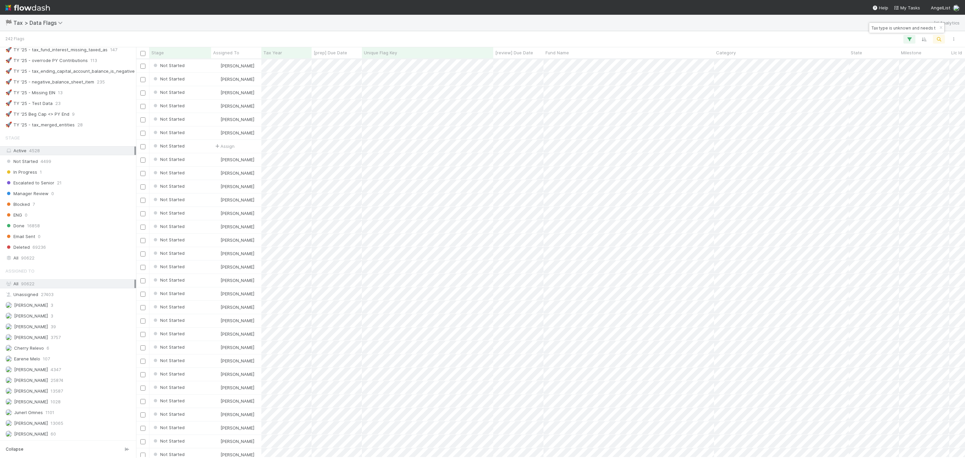
click at [309, 34] on div "242 Flags" at bounding box center [482, 39] width 965 height 16
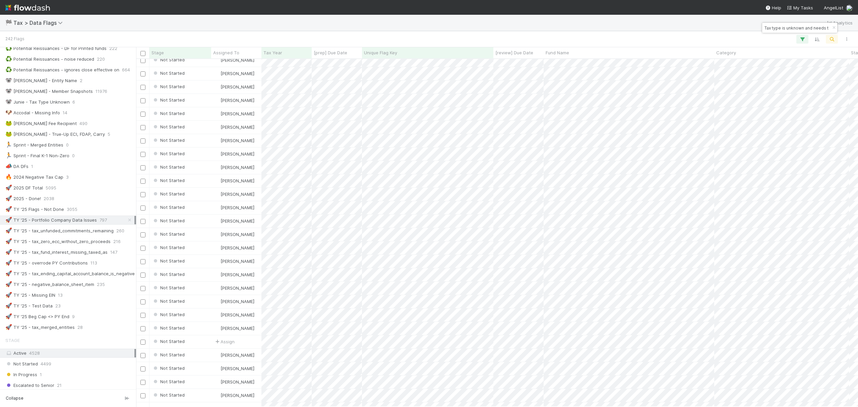
scroll to position [0, 0]
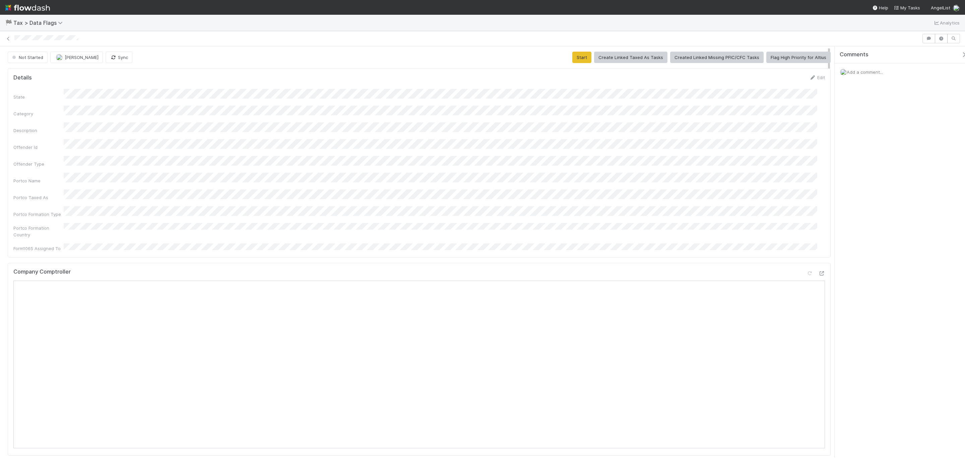
click at [589, 54] on div "Start Create Linked Taxed As Tasks Created Linked Missing PFIC/CFC Tasks Flag H…" at bounding box center [701, 57] width 258 height 11
click at [578, 61] on button "Start" at bounding box center [581, 57] width 19 height 11
click at [639, 58] on button "Finish" at bounding box center [637, 57] width 21 height 11
click at [577, 58] on button "Start" at bounding box center [581, 57] width 19 height 11
click at [631, 61] on button "Finish" at bounding box center [637, 57] width 21 height 11
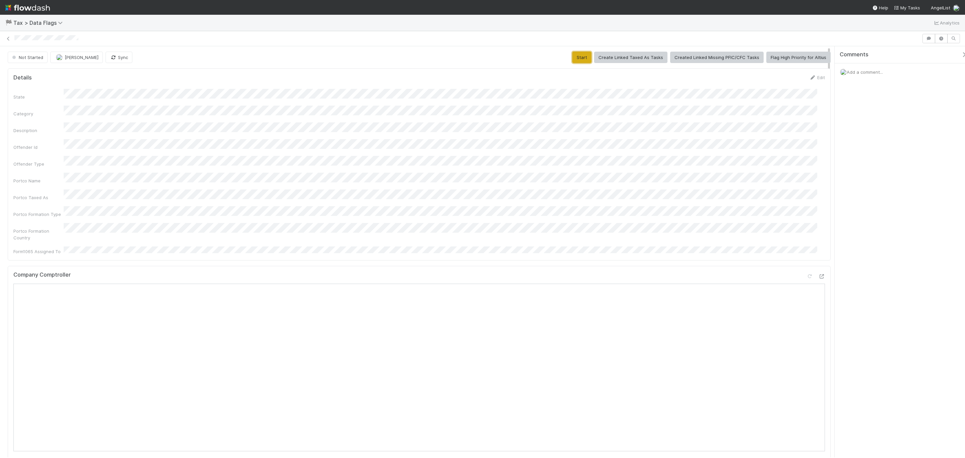
click at [576, 61] on button "Start" at bounding box center [581, 57] width 19 height 11
click at [619, 55] on div "In Progress Fareeha Naim Sync Finish Request Manager Review Blocked OC Submitte…" at bounding box center [419, 57] width 823 height 11
click at [640, 55] on button "Finish" at bounding box center [637, 57] width 21 height 11
click at [580, 60] on button "Start" at bounding box center [581, 57] width 19 height 11
click at [627, 52] on button "Finish" at bounding box center [637, 57] width 21 height 11
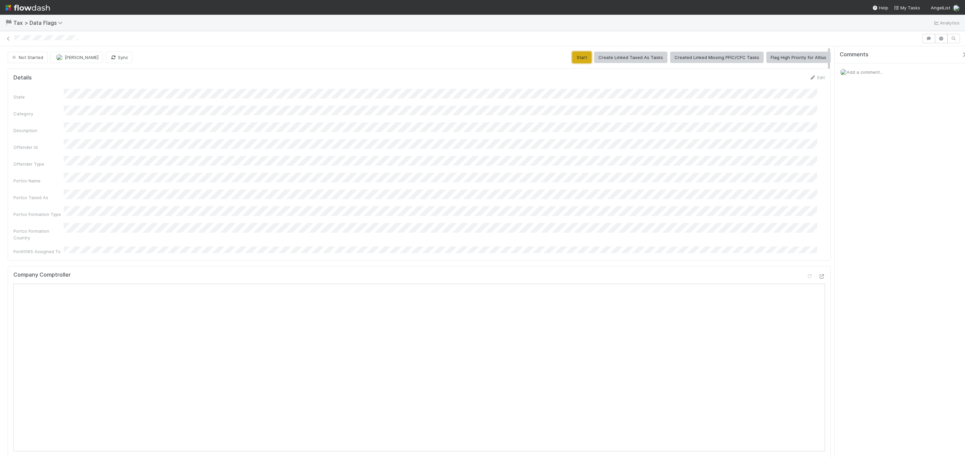
click at [582, 54] on button "Start" at bounding box center [581, 57] width 19 height 11
click at [618, 54] on div "In Progress [PERSON_NAME] Sync Finish Request Manager Review Blocked OC Submitt…" at bounding box center [419, 57] width 823 height 11
click at [636, 52] on button "Finish" at bounding box center [637, 57] width 21 height 11
click at [581, 62] on button "Start" at bounding box center [581, 57] width 19 height 11
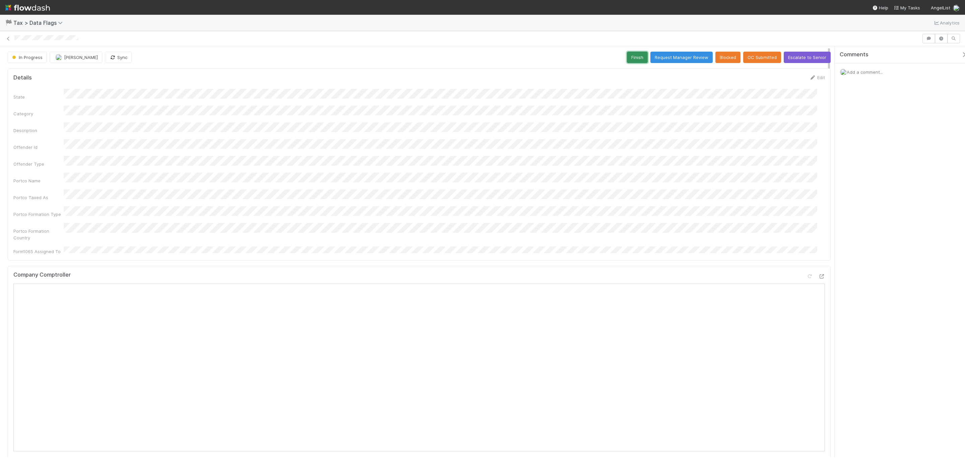
click at [633, 60] on button "Finish" at bounding box center [637, 57] width 21 height 11
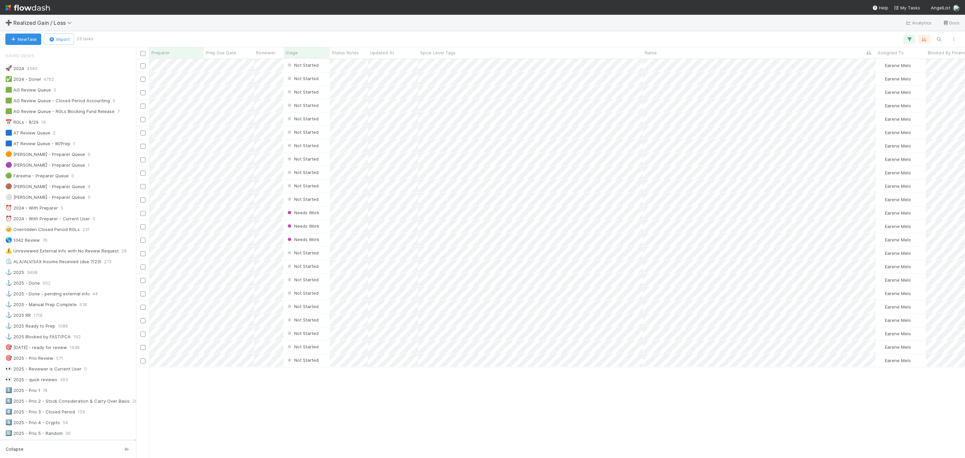
scroll to position [302, 0]
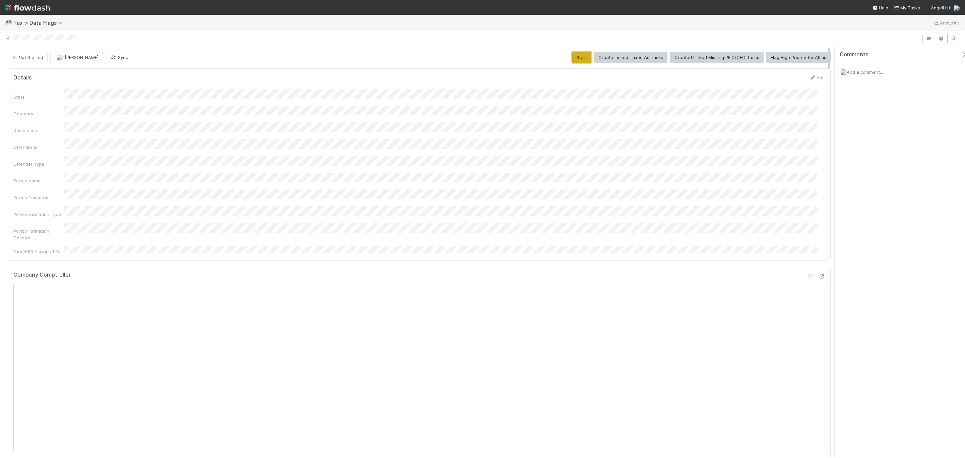
click at [578, 52] on button "Start" at bounding box center [581, 57] width 19 height 11
click at [628, 60] on button "Finish" at bounding box center [637, 57] width 21 height 11
click at [575, 56] on button "Start" at bounding box center [581, 57] width 19 height 11
click at [628, 62] on button "Finish" at bounding box center [637, 57] width 21 height 11
click at [579, 55] on button "Start" at bounding box center [581, 57] width 19 height 11
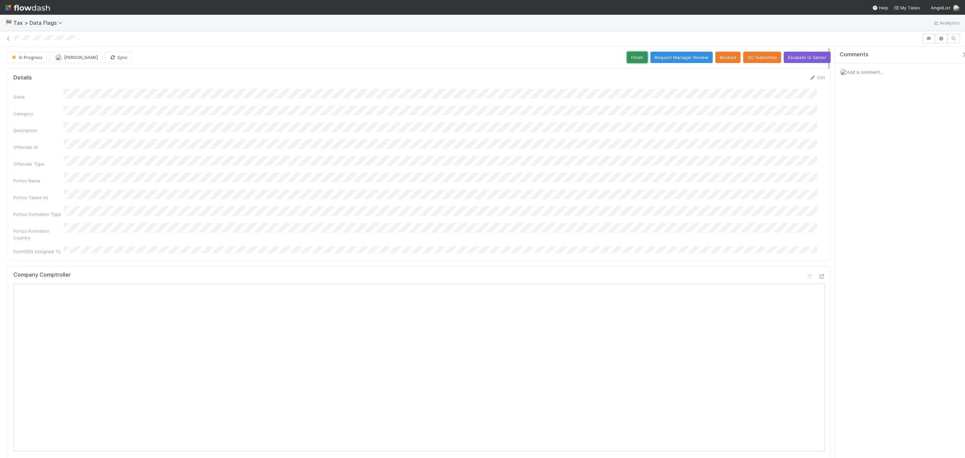
click at [631, 61] on button "Finish" at bounding box center [637, 57] width 21 height 11
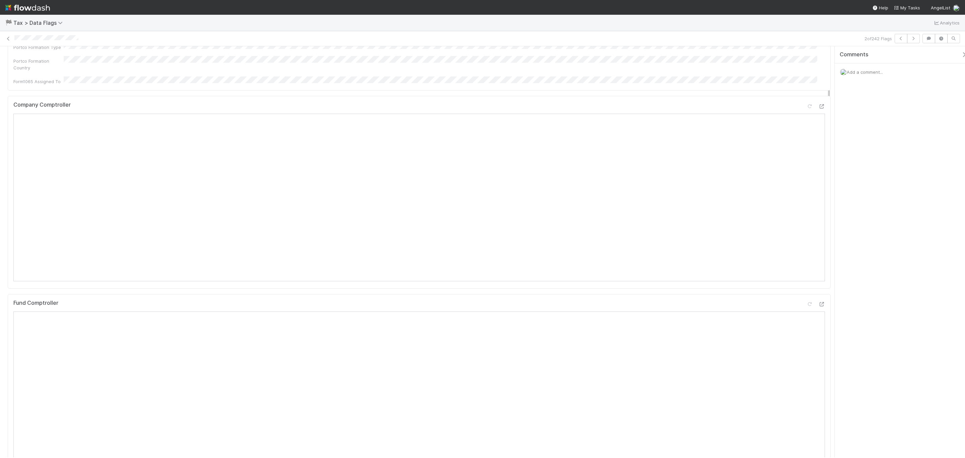
scroll to position [201, 0]
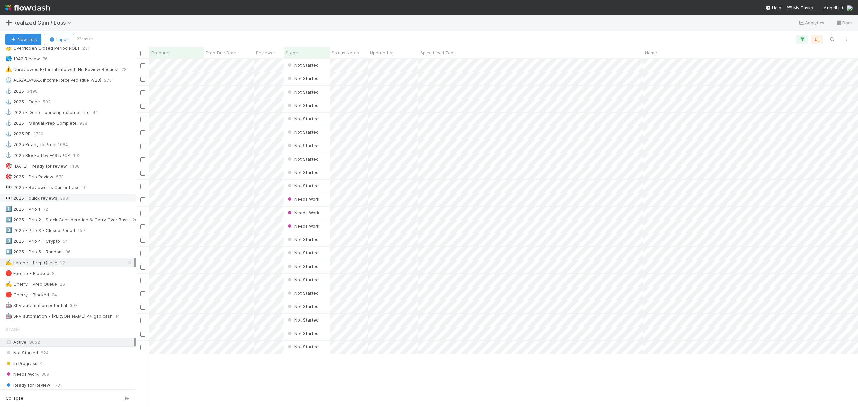
scroll to position [168, 0]
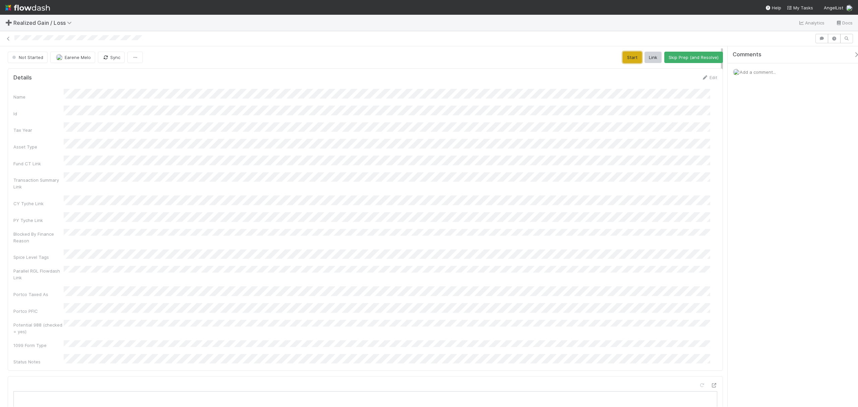
click at [626, 58] on button "Start" at bounding box center [632, 57] width 19 height 11
click at [677, 57] on button "Request Review (and Resolve)" at bounding box center [686, 57] width 72 height 11
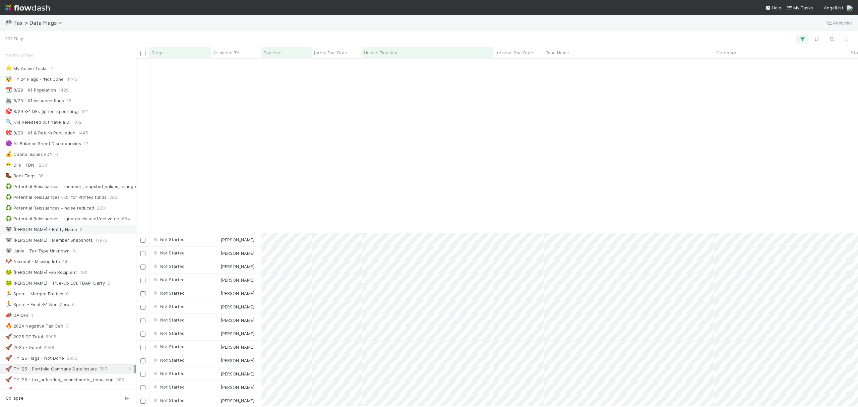
scroll to position [2340, 0]
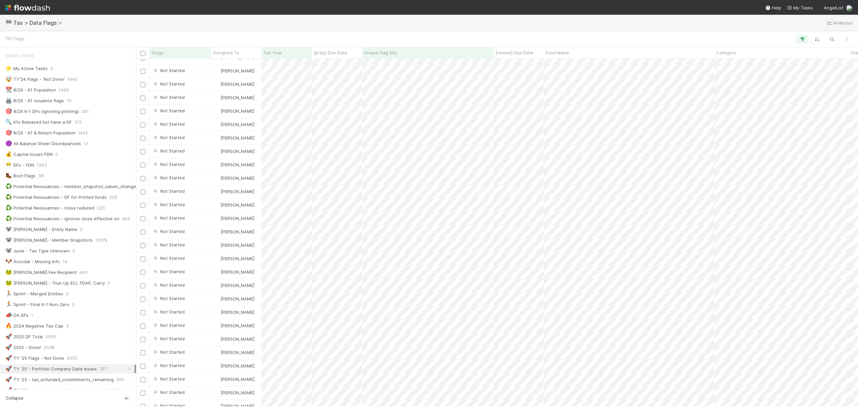
click at [765, 30] on div "🏁 Tax > Data Flags Analytics" at bounding box center [429, 23] width 858 height 16
click at [835, 39] on button "button" at bounding box center [832, 39] width 12 height 9
type input "Tax type is unknown and needs to be updated"
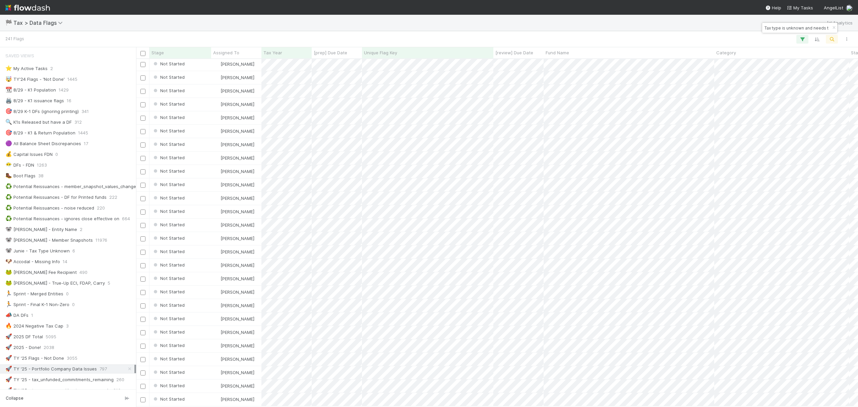
click at [662, 72] on div "Not Started Fareeha Naim 1 8/5/25, 4:40:06 PM 8/5/25, 6:35:40 PM 0 0 1 0 0 Not …" at bounding box center [497, 232] width 722 height 347
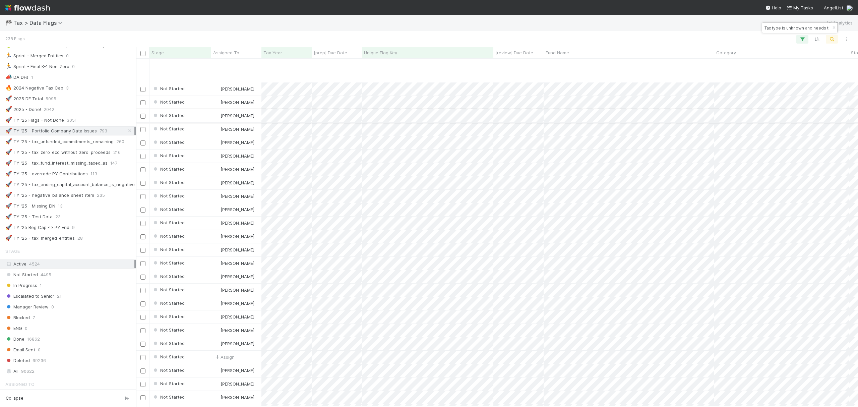
scroll to position [2461, 0]
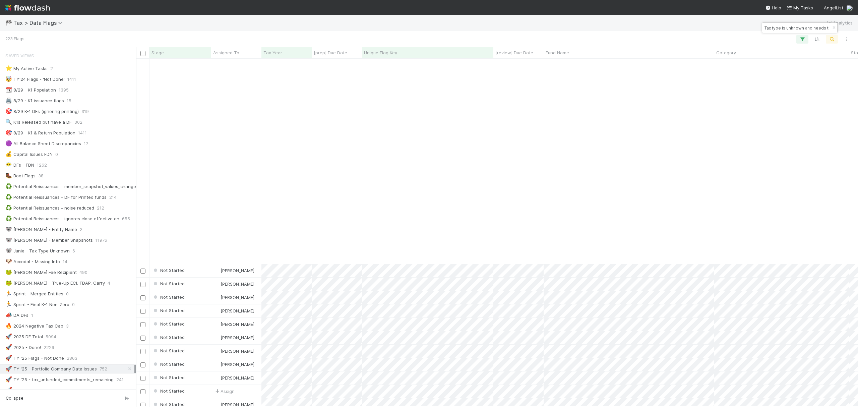
scroll to position [1000, 0]
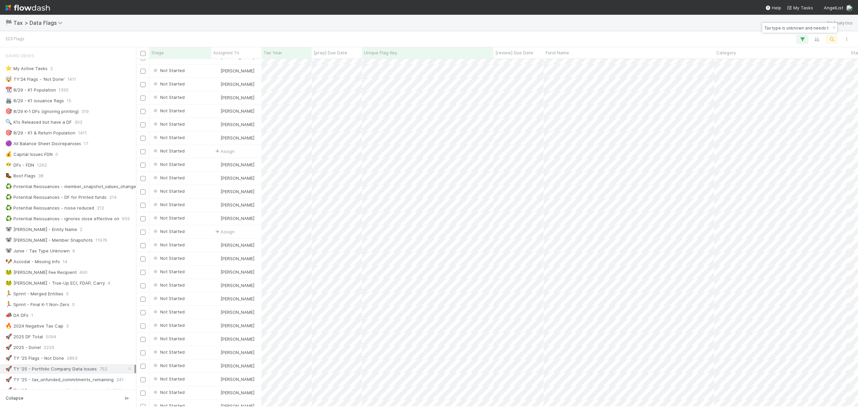
click at [786, 29] on input "Tax type is unknown and needs to be updated" at bounding box center [796, 28] width 67 height 8
paste input "Incorporation type for company is CORPORATION, but entity name suggests LLC"
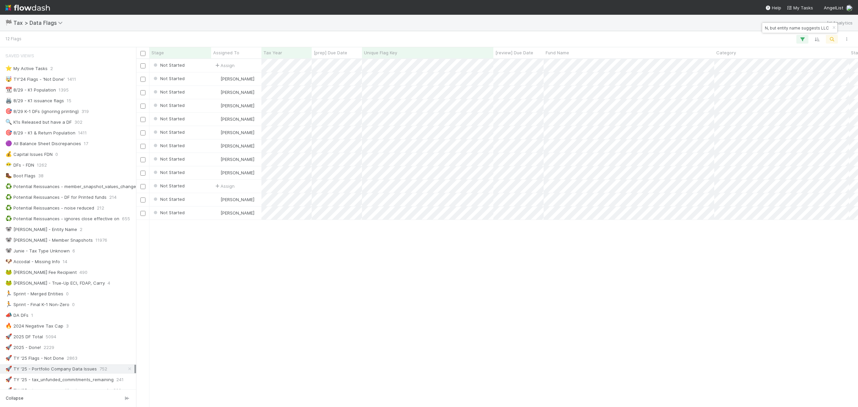
scroll to position [341, 715]
type input "Incorporation type for company is CORPORATION, but entity name suggests LLC"
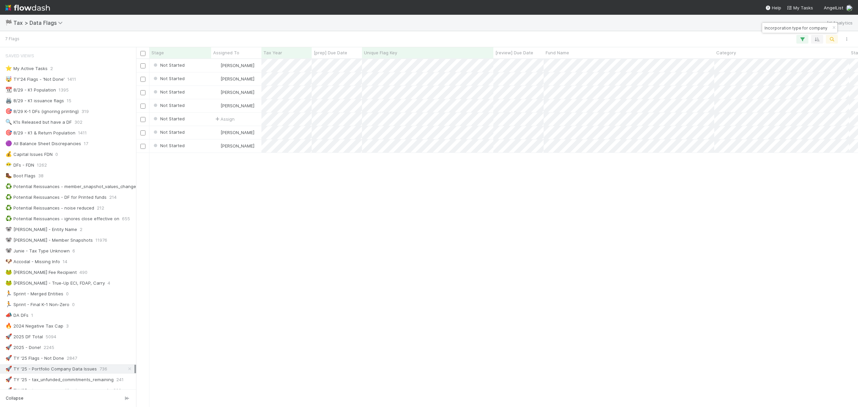
drag, startPoint x: 832, startPoint y: 28, endPoint x: 818, endPoint y: 39, distance: 17.8
click at [832, 28] on icon "button" at bounding box center [833, 28] width 7 height 4
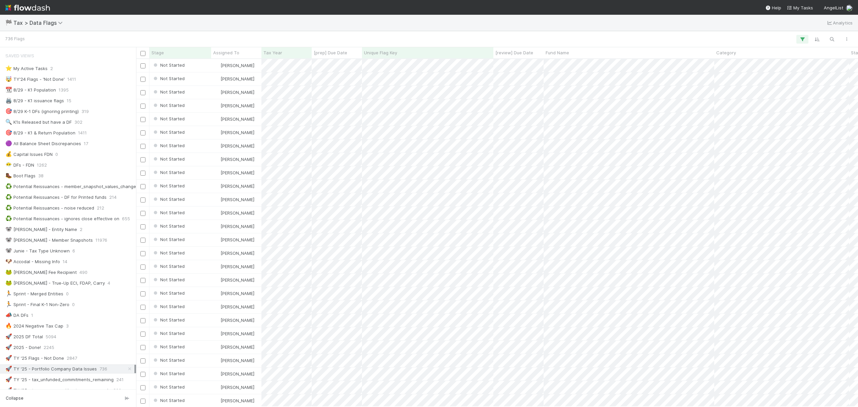
scroll to position [341, 715]
click at [832, 40] on icon "button" at bounding box center [831, 39] width 7 height 6
type input "Missing CFC/PFIC status"
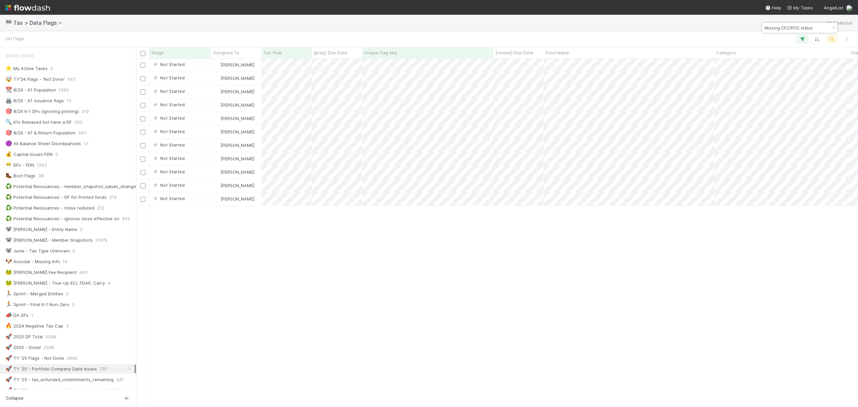
scroll to position [611, 0]
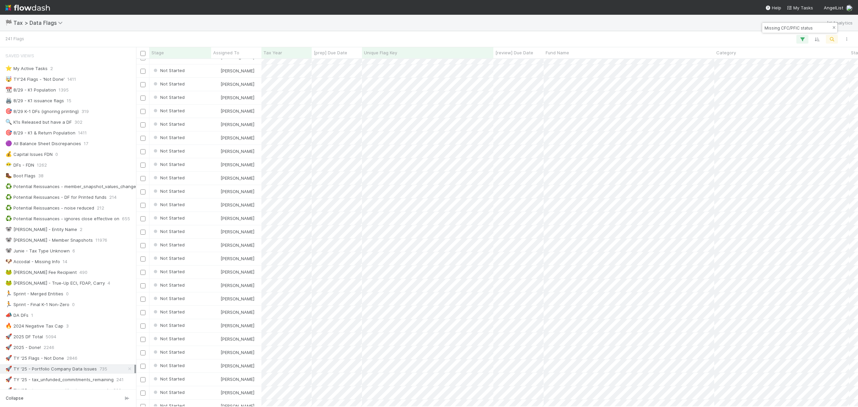
click at [833, 30] on button "button" at bounding box center [833, 28] width 7 height 8
click at [830, 36] on icon "button" at bounding box center [831, 39] width 7 height 6
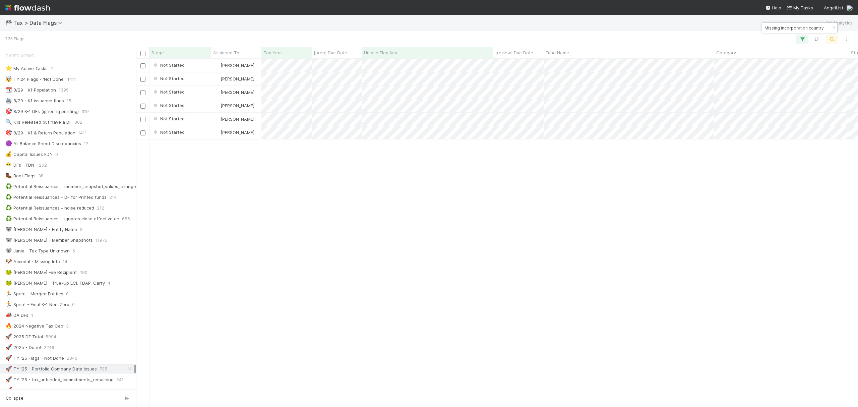
scroll to position [341, 715]
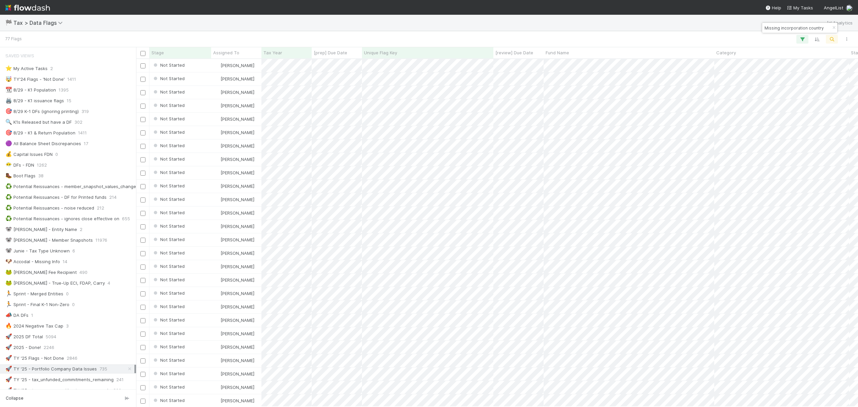
type input "Missing incorporation country"
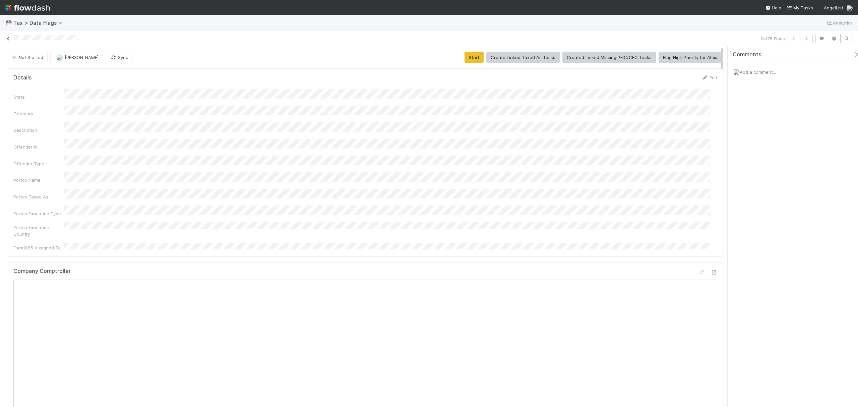
click at [8, 35] on link at bounding box center [8, 38] width 7 height 7
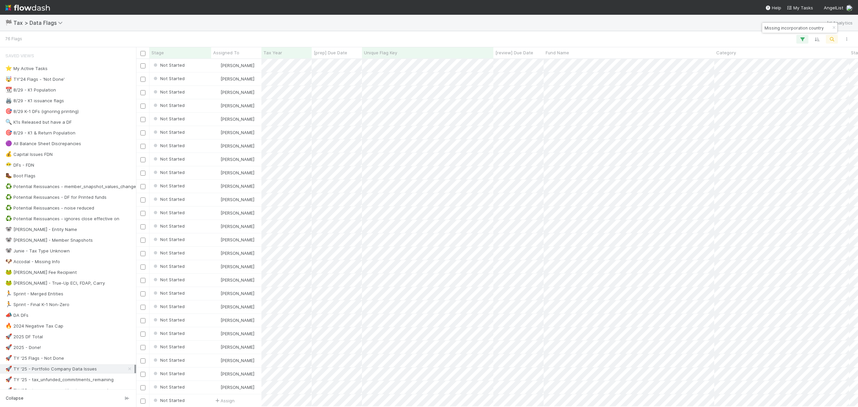
scroll to position [341, 715]
click at [600, 28] on div "🏁 Tax > Data Flags Analytics" at bounding box center [429, 23] width 858 height 16
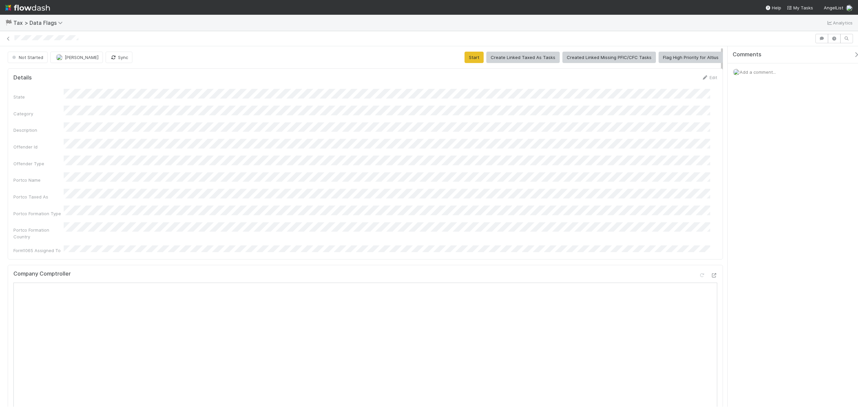
click at [472, 61] on button "Start" at bounding box center [473, 57] width 19 height 11
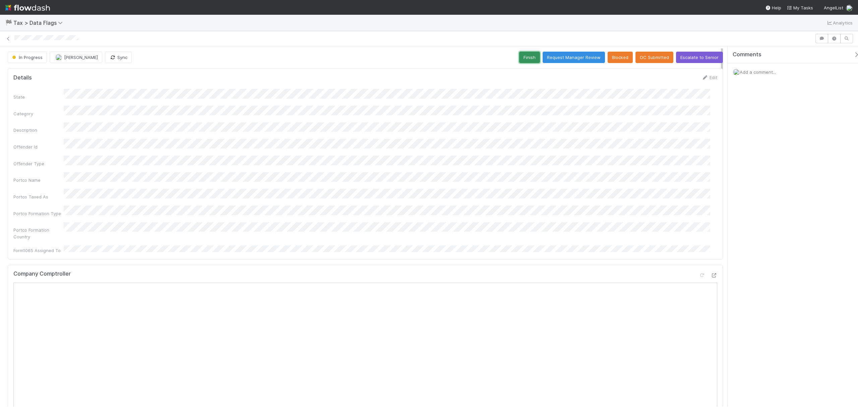
click at [529, 59] on button "Finish" at bounding box center [529, 57] width 21 height 11
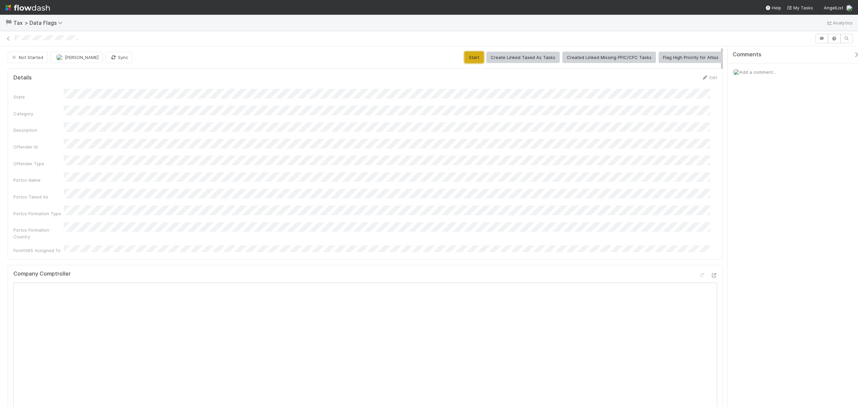
click at [474, 57] on button "Start" at bounding box center [473, 57] width 19 height 11
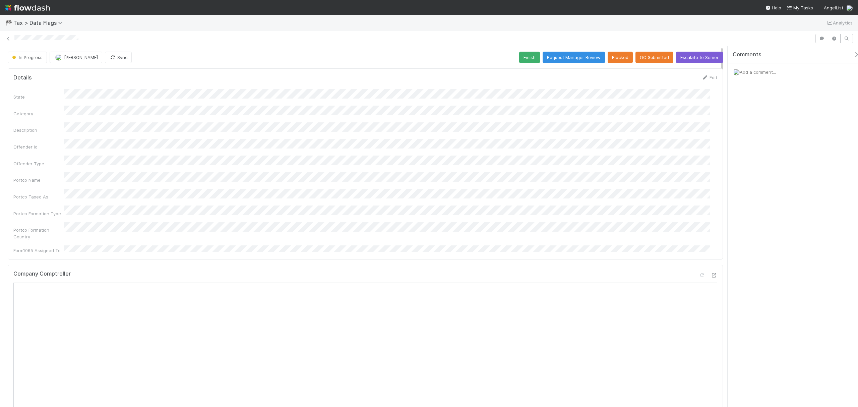
click at [502, 147] on div "State Category Description Offender Id Offender Type Portco Name Portco Taxed A…" at bounding box center [365, 171] width 704 height 165
click at [519, 60] on button "Finish" at bounding box center [529, 57] width 21 height 11
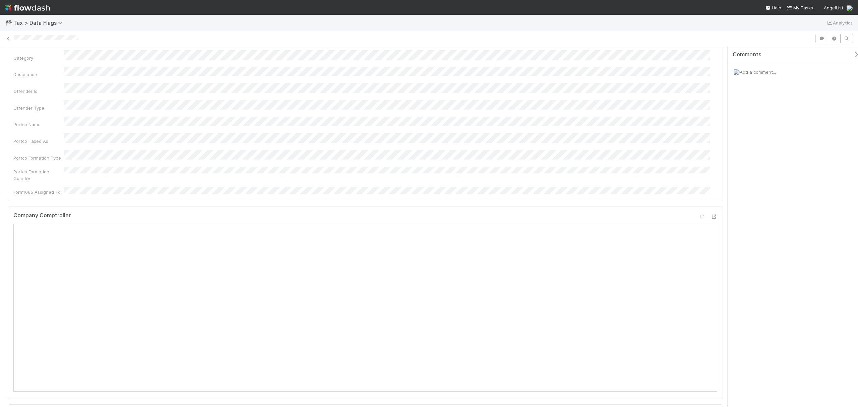
scroll to position [89, 0]
click at [643, 71] on span "Add a comment..." at bounding box center [757, 71] width 36 height 5
click at [643, 176] on button "Add Comment" at bounding box center [757, 175] width 39 height 11
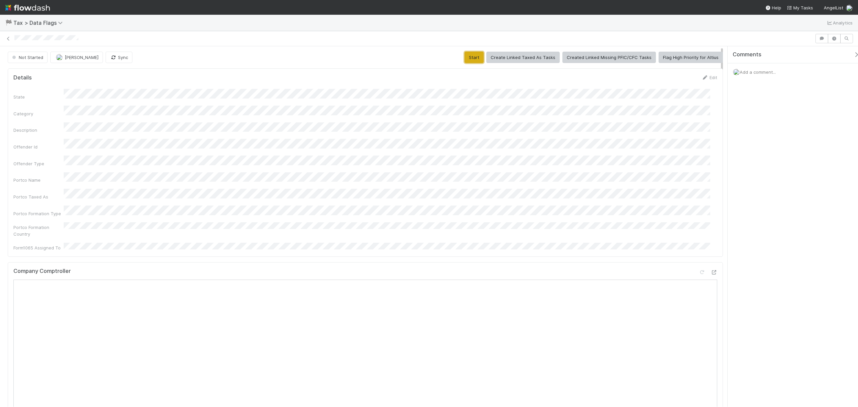
click at [470, 54] on button "Start" at bounding box center [473, 57] width 19 height 11
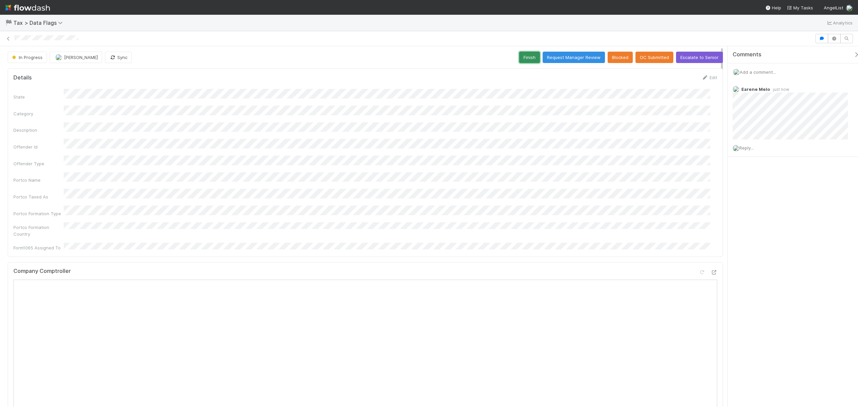
click at [520, 60] on button "Finish" at bounding box center [529, 57] width 21 height 11
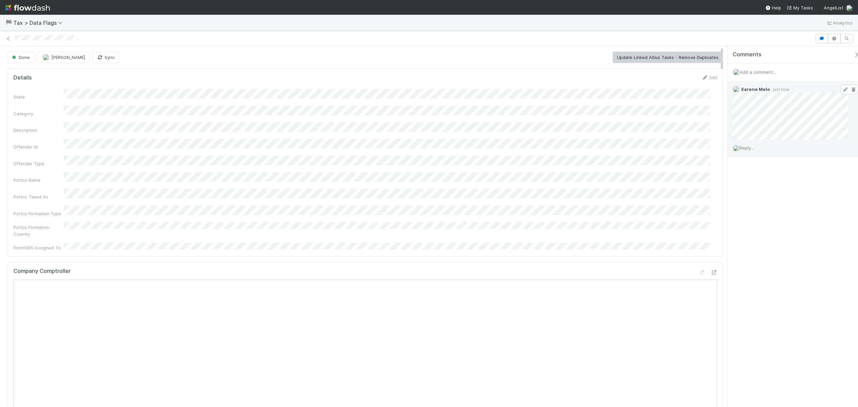
click at [643, 90] on icon at bounding box center [845, 89] width 7 height 4
click at [246, 101] on div "State Category Description Offender Id Offender Type Portco Name Portco Taxed A…" at bounding box center [365, 170] width 704 height 162
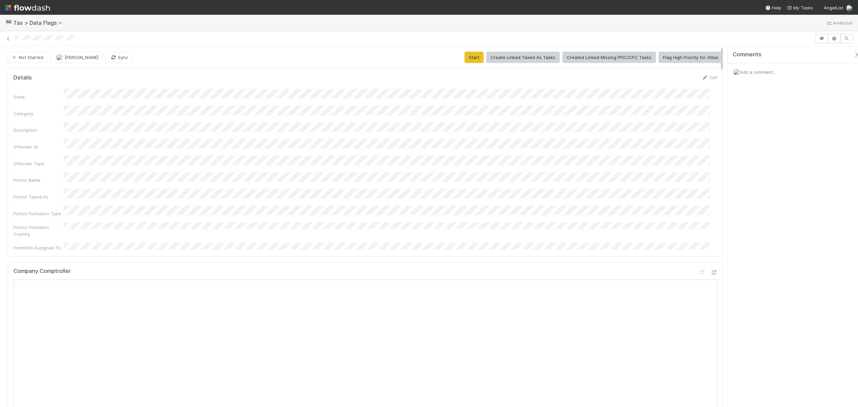
click at [279, 222] on div "Portco Formation Country" at bounding box center [365, 229] width 704 height 15
click at [476, 57] on button "Start" at bounding box center [473, 57] width 19 height 11
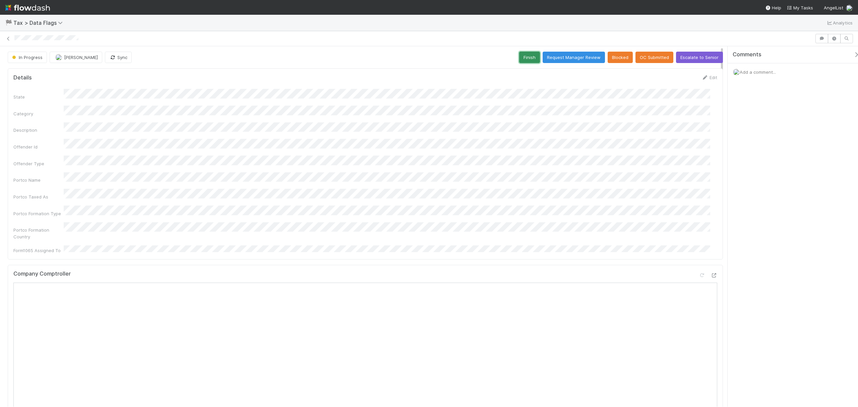
click at [525, 60] on button "Finish" at bounding box center [529, 57] width 21 height 11
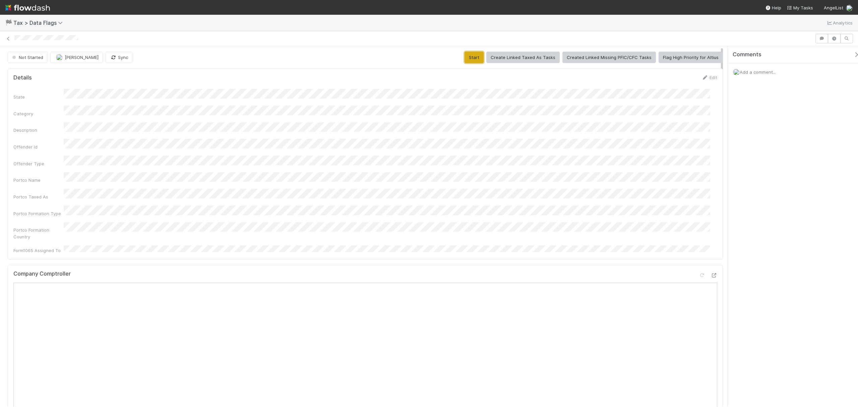
click at [472, 60] on button "Start" at bounding box center [473, 57] width 19 height 11
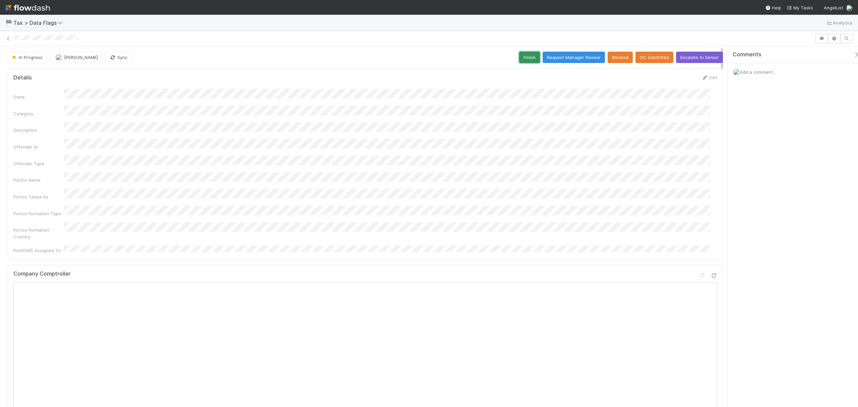
click at [519, 59] on button "Finish" at bounding box center [529, 57] width 21 height 11
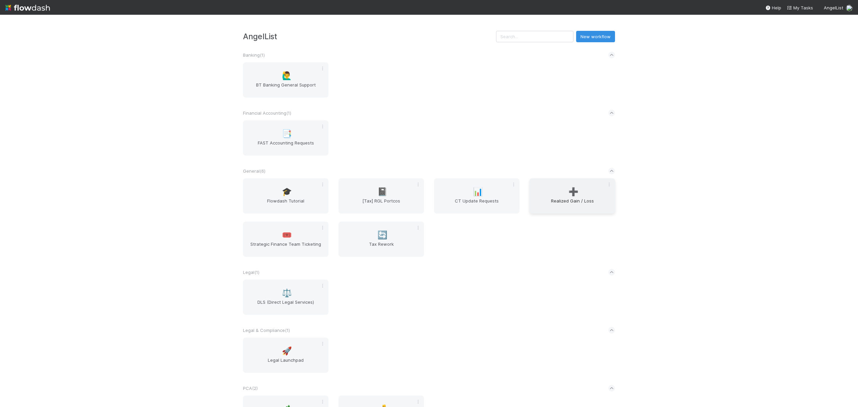
click at [588, 198] on span "Realized Gain / Loss" at bounding box center [572, 203] width 80 height 13
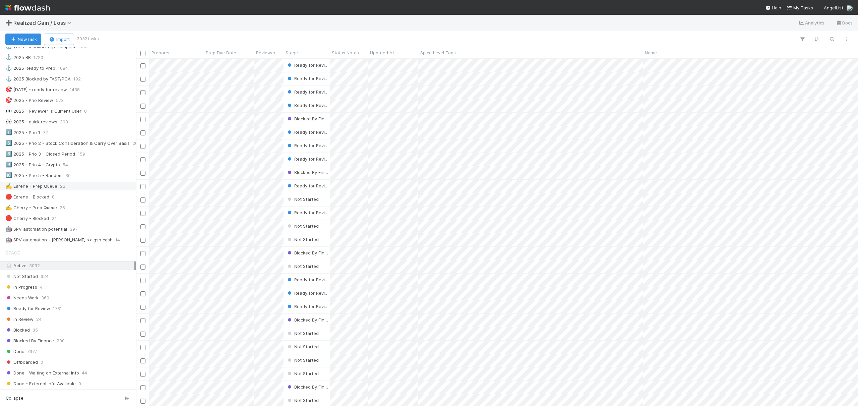
scroll to position [268, 0]
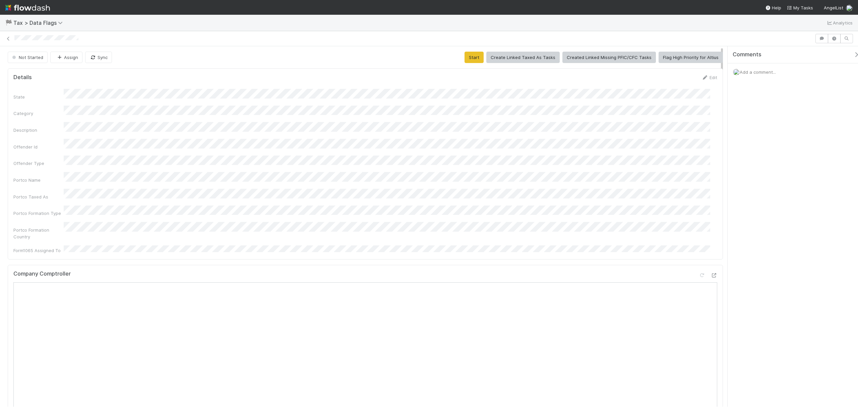
click at [460, 54] on div "Not Started Assign Sync Start Create Linked Taxed As Tasks Created Linked Missi…" at bounding box center [365, 57] width 715 height 11
click at [465, 54] on button "Start" at bounding box center [473, 57] width 19 height 11
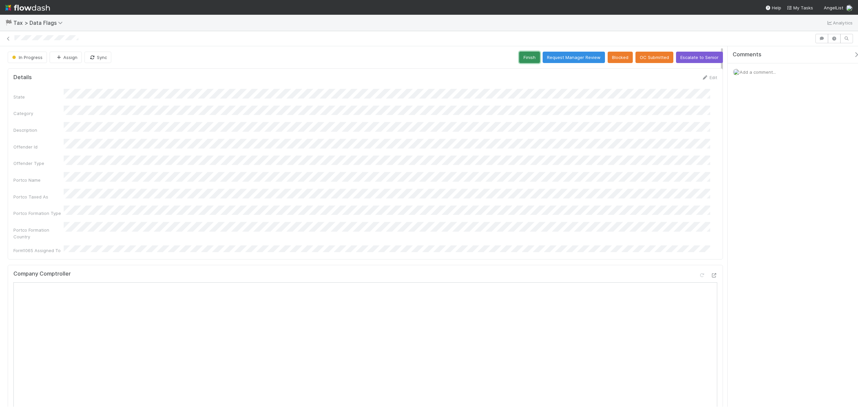
click at [530, 55] on button "Finish" at bounding box center [529, 57] width 21 height 11
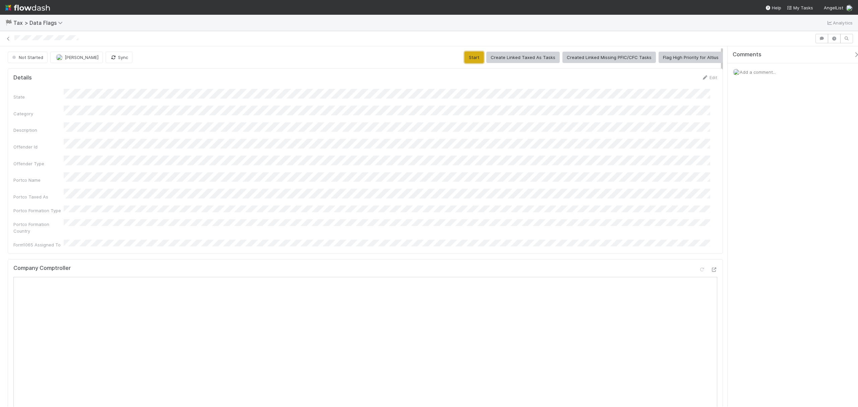
click at [474, 54] on button "Start" at bounding box center [473, 57] width 19 height 11
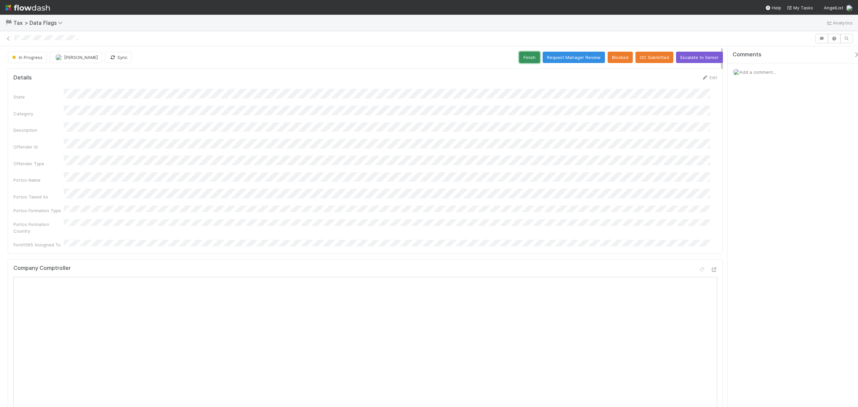
click at [523, 57] on button "Finish" at bounding box center [529, 57] width 21 height 11
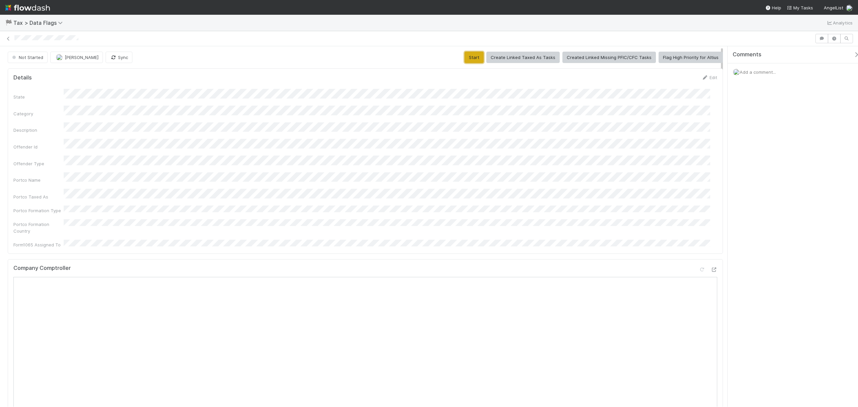
click at [469, 53] on button "Start" at bounding box center [473, 57] width 19 height 11
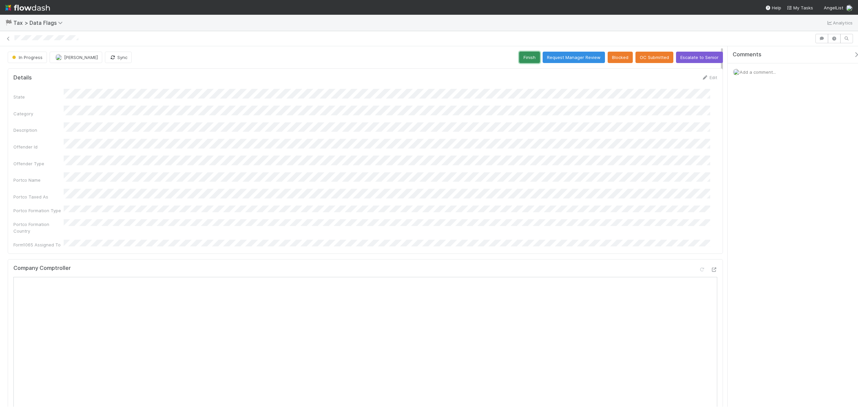
drag, startPoint x: 527, startPoint y: 56, endPoint x: 507, endPoint y: 63, distance: 21.3
click at [527, 56] on button "Finish" at bounding box center [529, 57] width 21 height 11
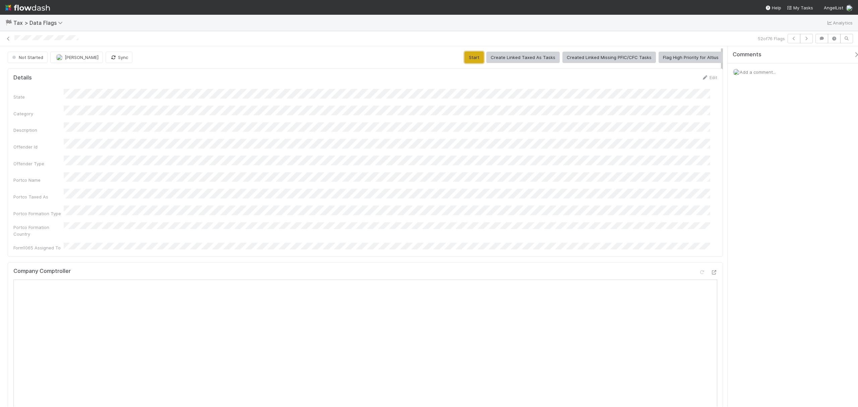
click at [472, 57] on button "Start" at bounding box center [473, 57] width 19 height 11
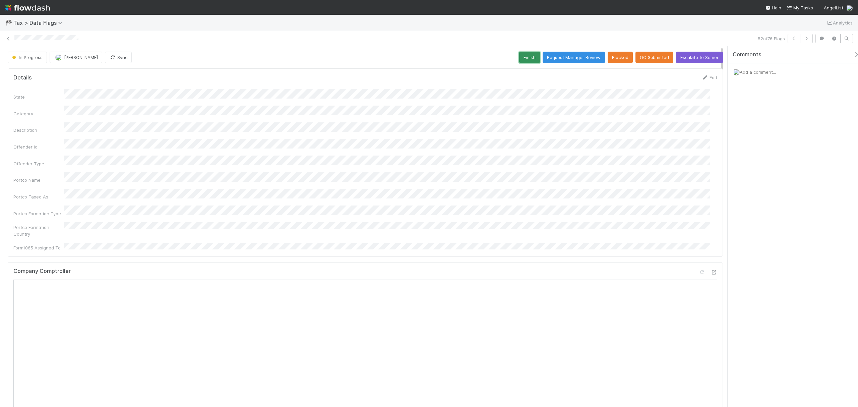
click at [523, 57] on button "Finish" at bounding box center [529, 57] width 21 height 11
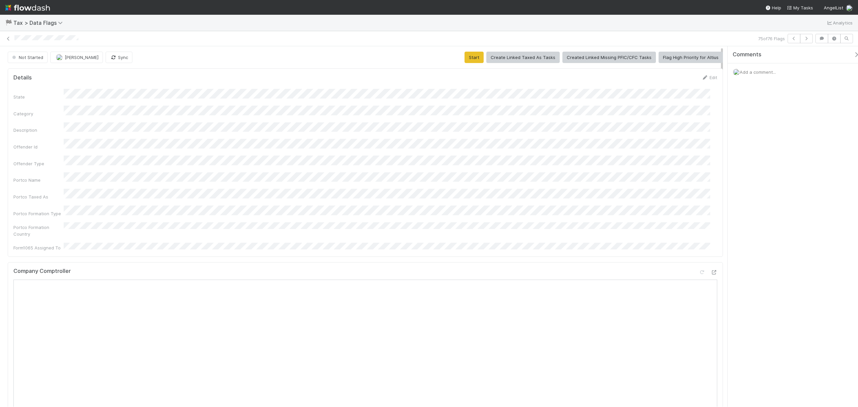
click at [462, 57] on div "Not Started [PERSON_NAME] Sync Start Create Linked Taxed As Tasks Created Linke…" at bounding box center [365, 57] width 715 height 11
click at [467, 58] on button "Start" at bounding box center [473, 57] width 19 height 11
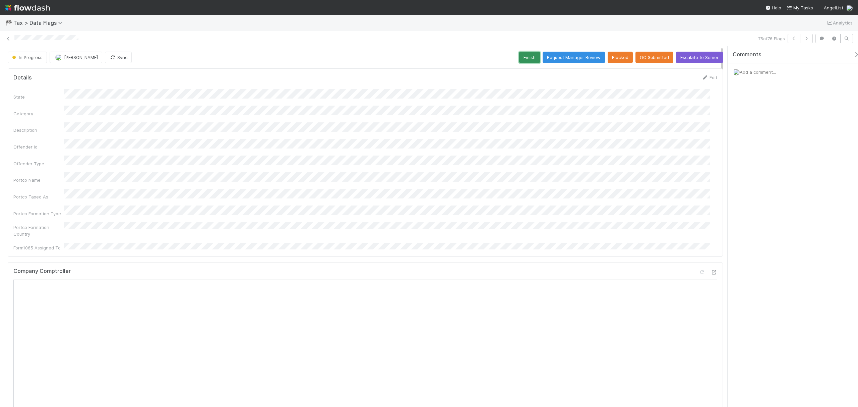
click at [526, 56] on button "Finish" at bounding box center [529, 57] width 21 height 11
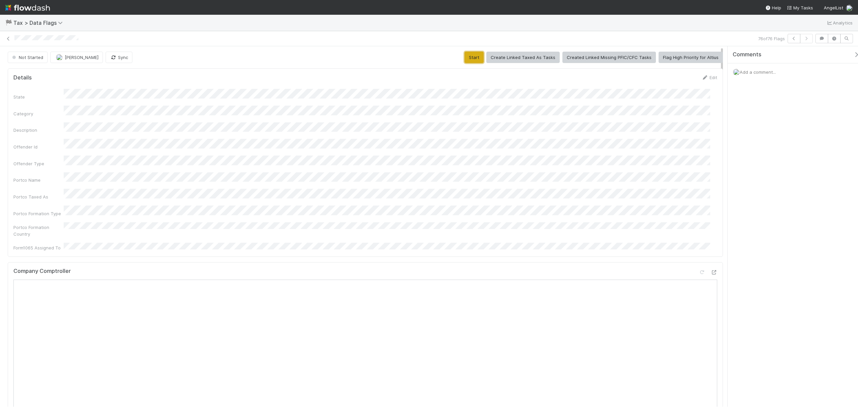
click at [470, 55] on button "Start" at bounding box center [473, 57] width 19 height 11
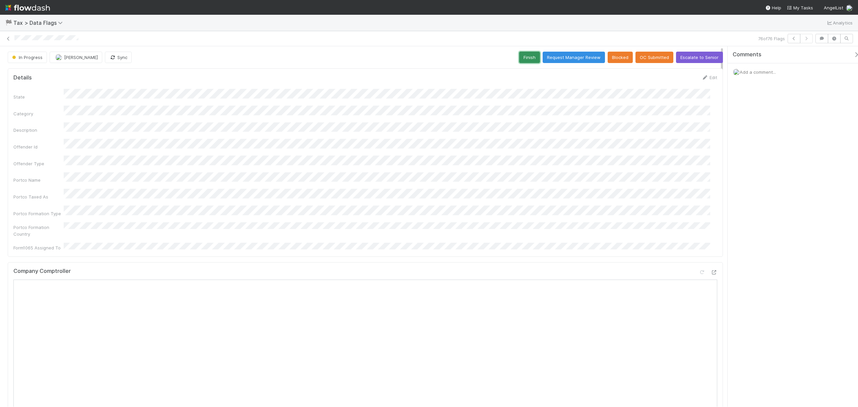
click at [523, 56] on button "Finish" at bounding box center [529, 57] width 21 height 11
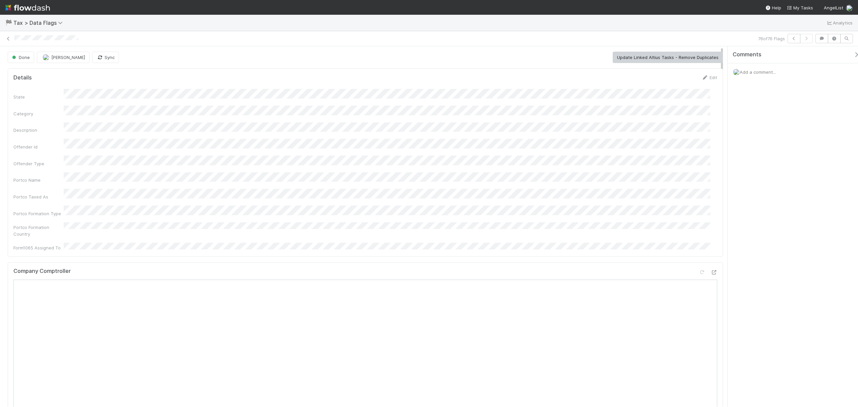
click at [314, 119] on div "State Category Description Offender Id Offender Type Portco Name Portco Taxed A…" at bounding box center [365, 170] width 704 height 162
click at [470, 61] on button "Start" at bounding box center [473, 57] width 19 height 11
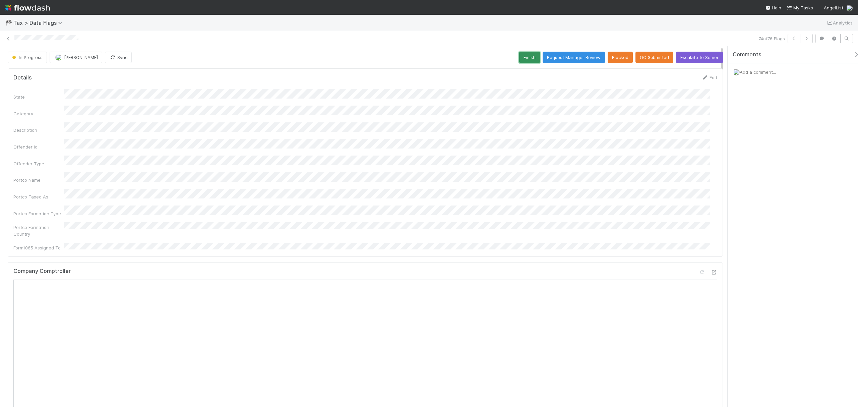
click at [519, 57] on button "Finish" at bounding box center [529, 57] width 21 height 11
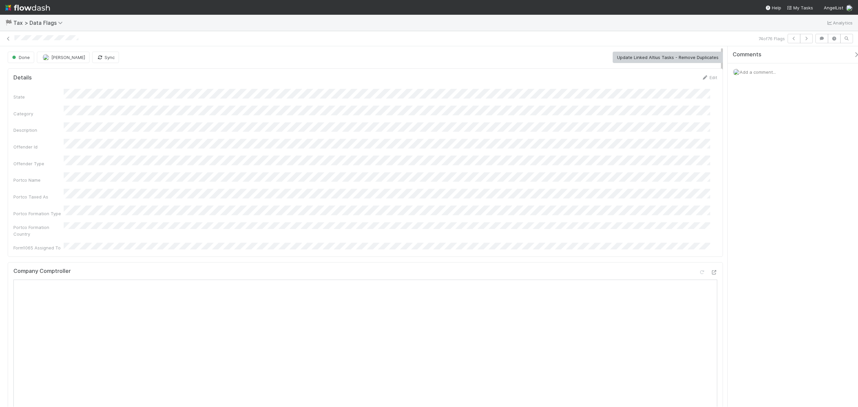
scroll to position [179, 0]
click at [474, 58] on button "Start" at bounding box center [473, 57] width 19 height 11
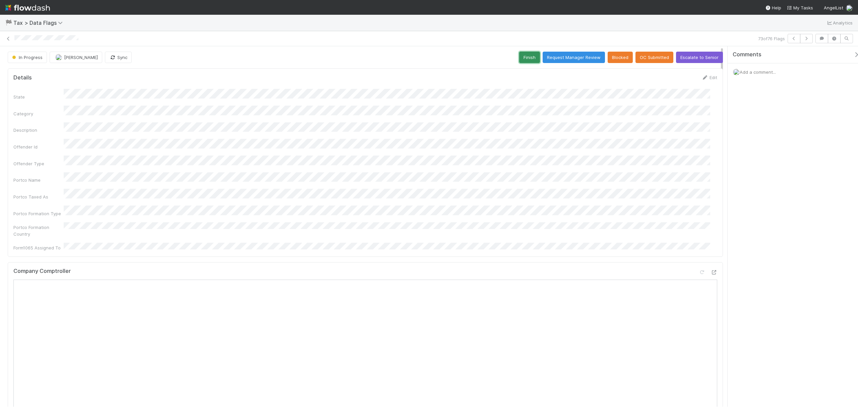
click at [519, 60] on button "Finish" at bounding box center [529, 57] width 21 height 11
